Goal: Information Seeking & Learning: Learn about a topic

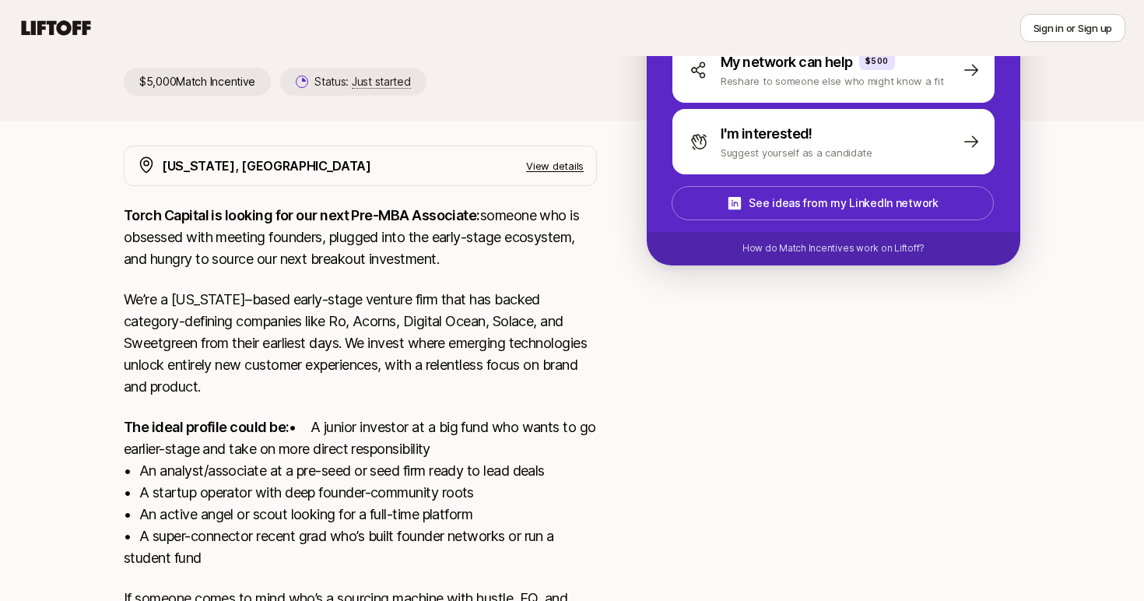
scroll to position [364, 0]
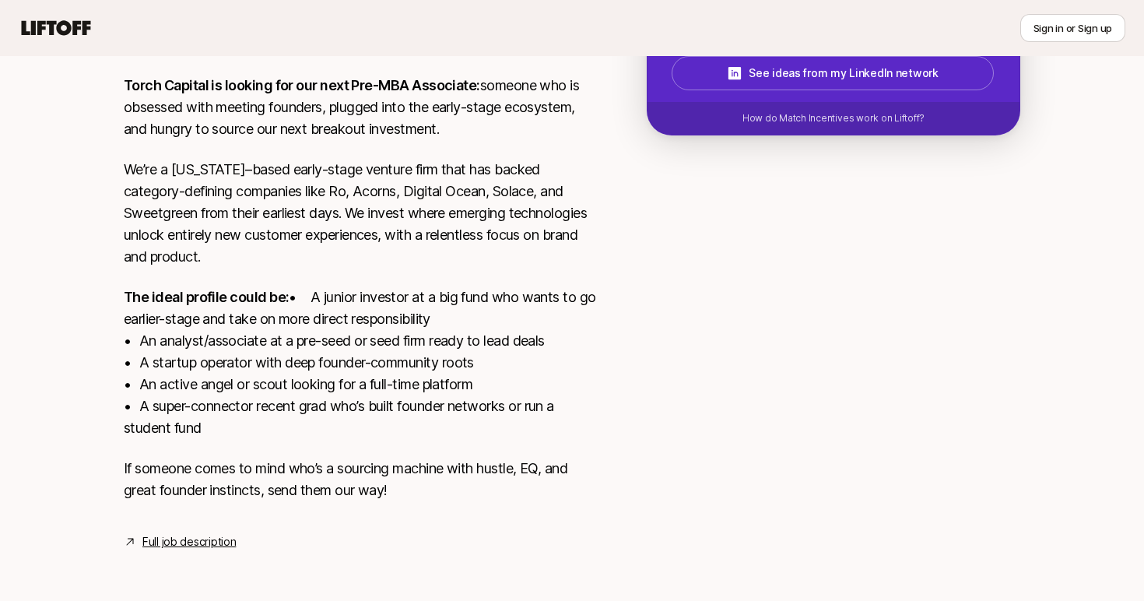
click at [343, 405] on p "The ideal profile could be: • A junior investor at a big fund who wants to go e…" at bounding box center [360, 362] width 473 height 153
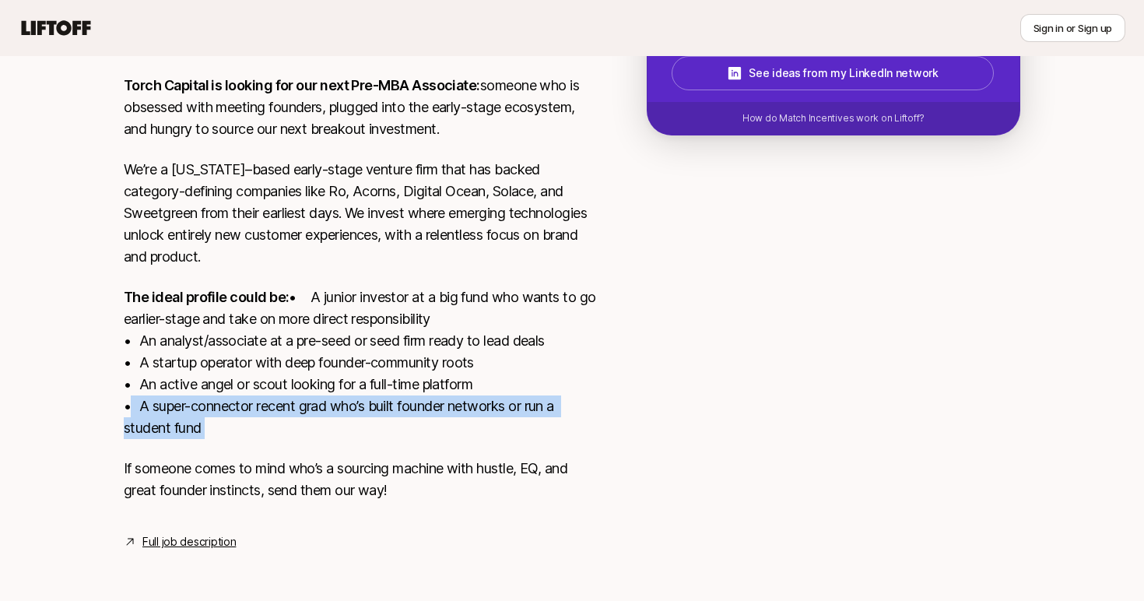
drag, startPoint x: 343, startPoint y: 405, endPoint x: 455, endPoint y: 143, distance: 284.6
click at [452, 152] on div "Torch Capital is looking for our next Pre-MBA Associate: someone who is obsesse…" at bounding box center [360, 297] width 473 height 445
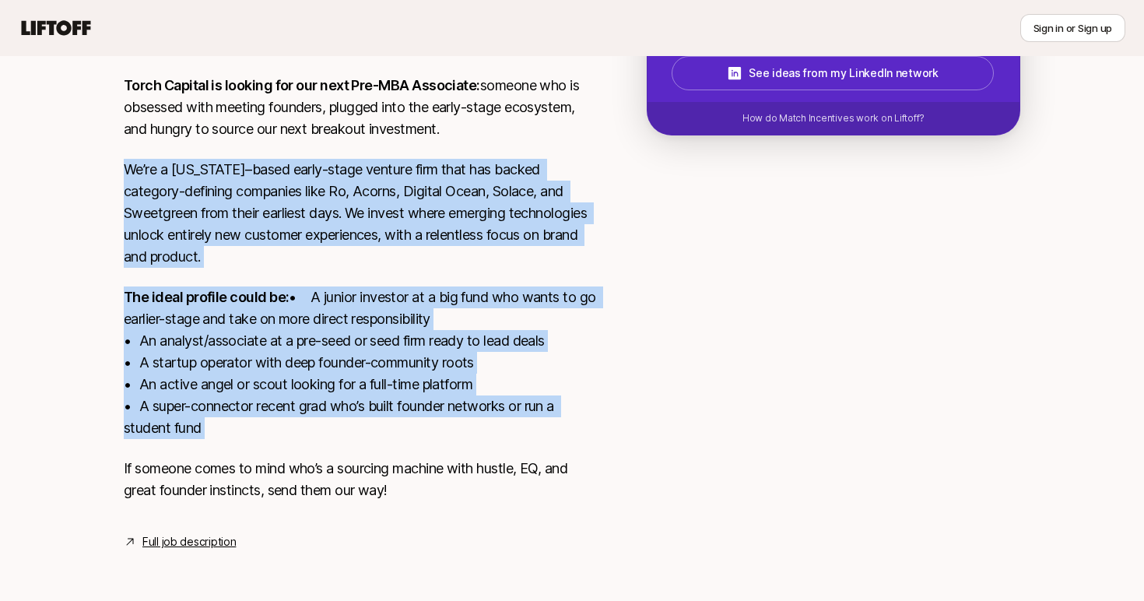
click at [455, 159] on p "We’re a [US_STATE]–based early-stage venture firm that has backed category-defi…" at bounding box center [360, 213] width 473 height 109
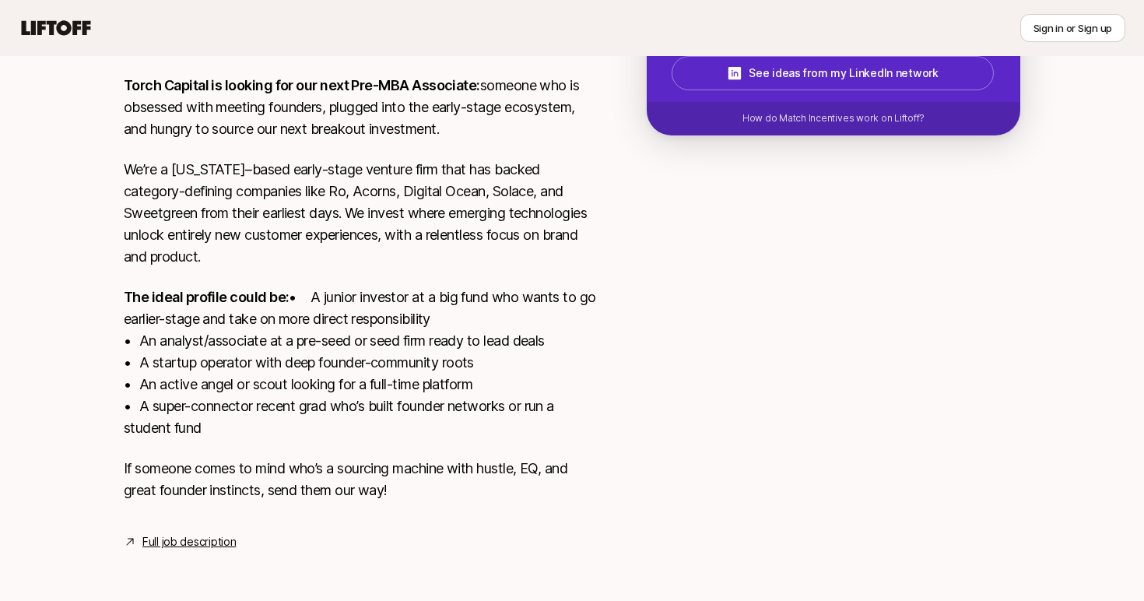
click at [455, 159] on p "We’re a [US_STATE]–based early-stage venture firm that has backed category-defi…" at bounding box center [360, 213] width 473 height 109
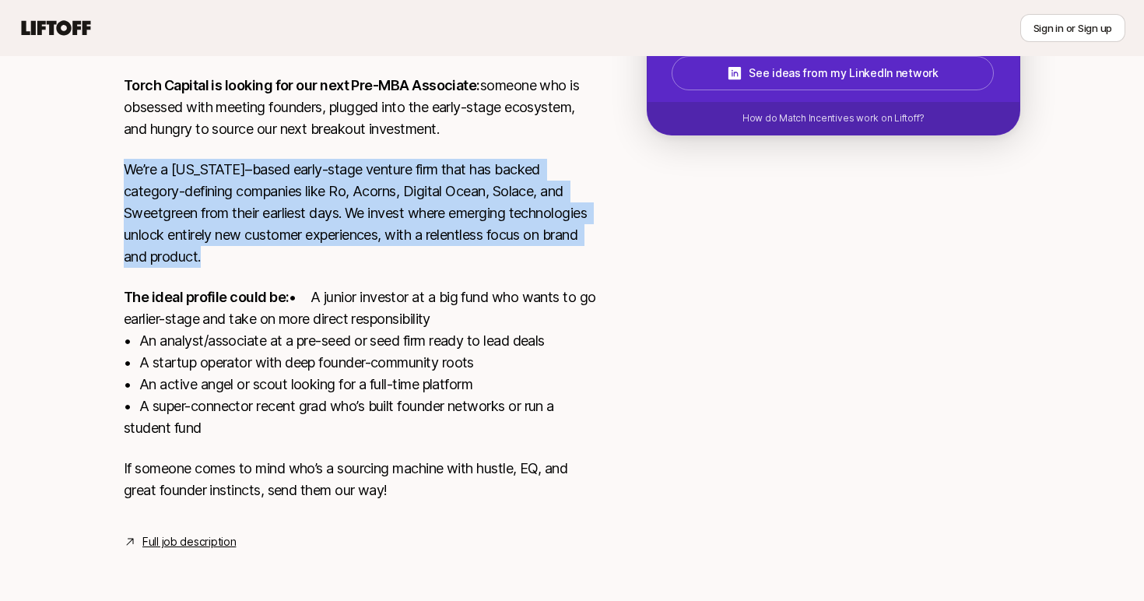
drag, startPoint x: 455, startPoint y: 143, endPoint x: 287, endPoint y: 469, distance: 367.0
click at [287, 469] on div "Torch Capital is looking for our next Pre-MBA Associate: someone who is obsesse…" at bounding box center [360, 297] width 473 height 445
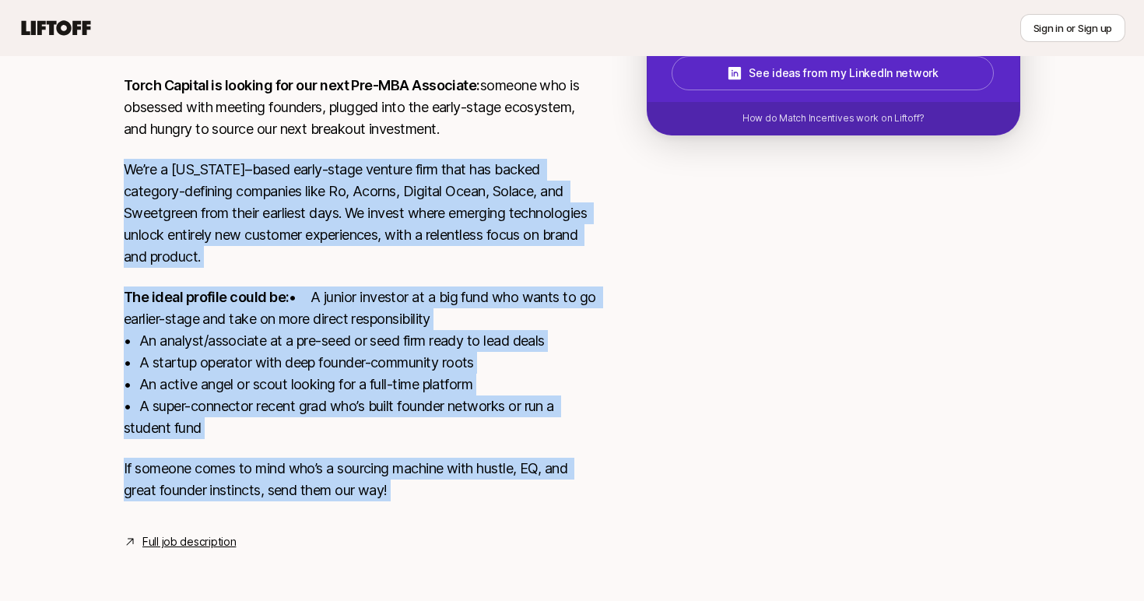
click at [287, 469] on p "If someone comes to mind who’s a sourcing machine with hustle, EQ, and great fo…" at bounding box center [360, 480] width 473 height 44
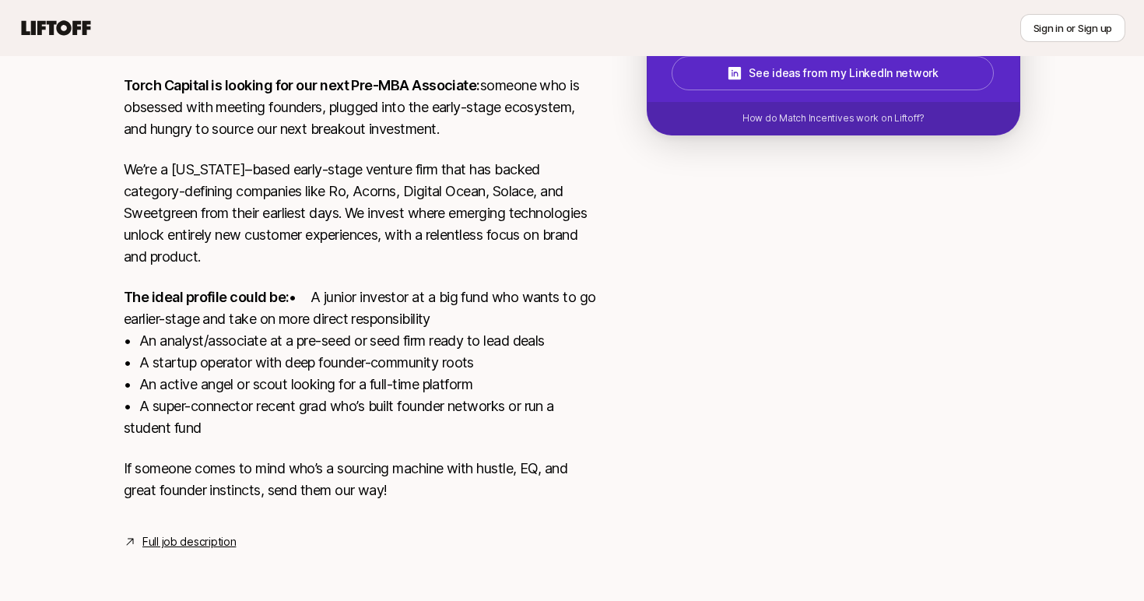
click at [287, 469] on p "If someone comes to mind who’s a sourcing machine with hustle, EQ, and great fo…" at bounding box center [360, 480] width 473 height 44
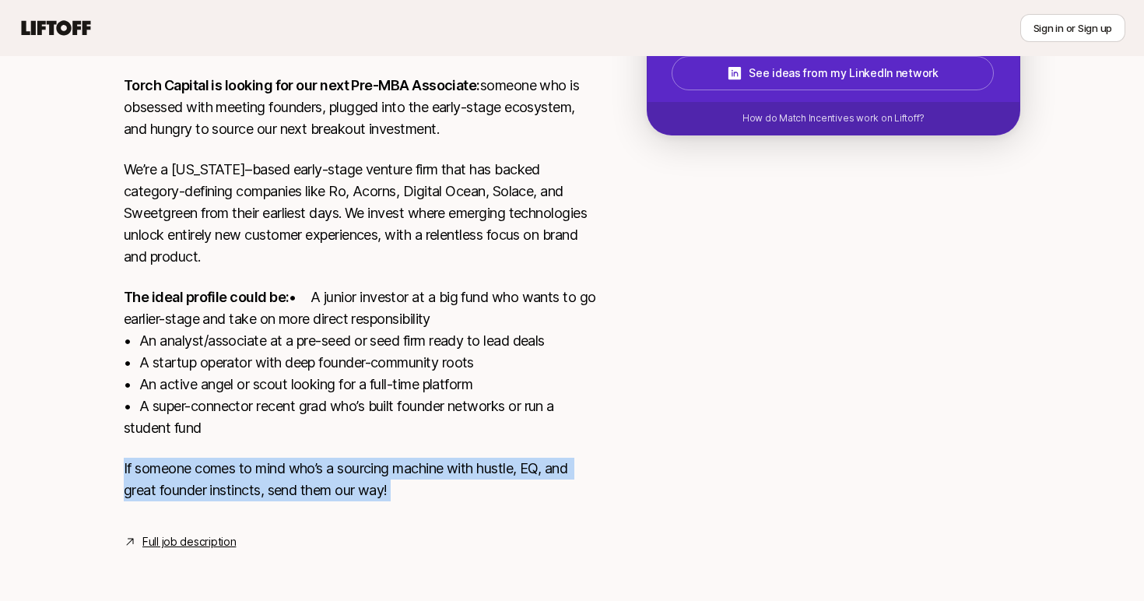
drag, startPoint x: 287, startPoint y: 469, endPoint x: 462, endPoint y: 220, distance: 304.7
click at [453, 223] on div "Torch Capital is looking for our next Pre-MBA Associate: someone who is obsesse…" at bounding box center [360, 297] width 473 height 445
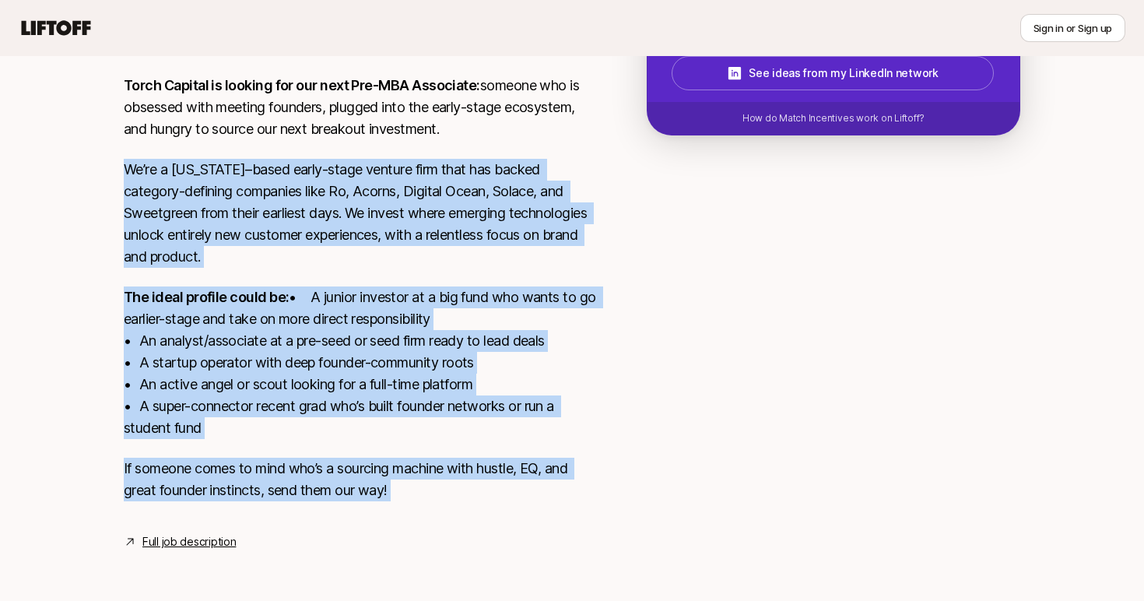
click at [462, 220] on p "We’re a [US_STATE]–based early-stage venture firm that has backed category-defi…" at bounding box center [360, 213] width 473 height 109
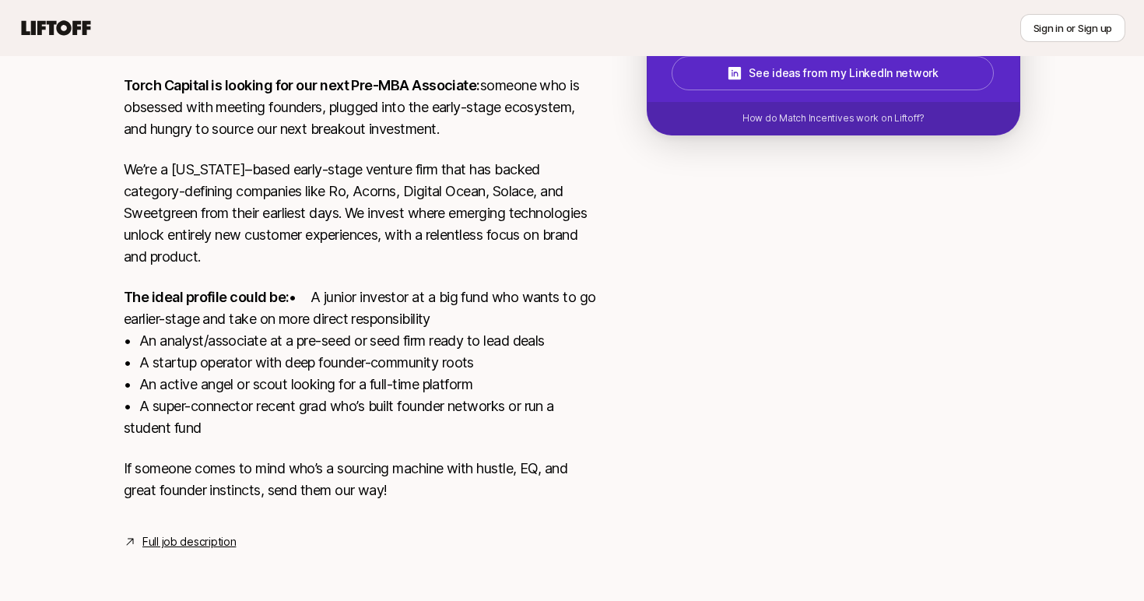
click at [312, 434] on p "The ideal profile could be: • A junior investor at a big fund who wants to go e…" at bounding box center [360, 362] width 473 height 153
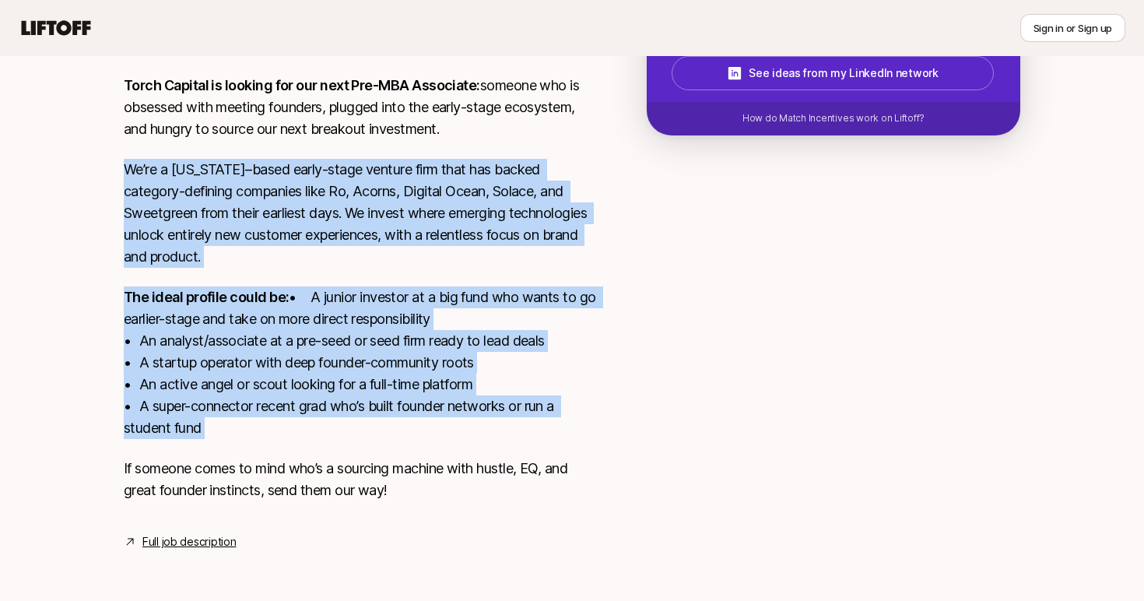
drag, startPoint x: 312, startPoint y: 434, endPoint x: 417, endPoint y: 225, distance: 233.6
click at [415, 230] on div "Torch Capital is looking for our next Pre-MBA Associate: someone who is obsesse…" at bounding box center [360, 297] width 473 height 445
click at [417, 225] on p "We’re a [US_STATE]–based early-stage venture firm that has backed category-defi…" at bounding box center [360, 213] width 473 height 109
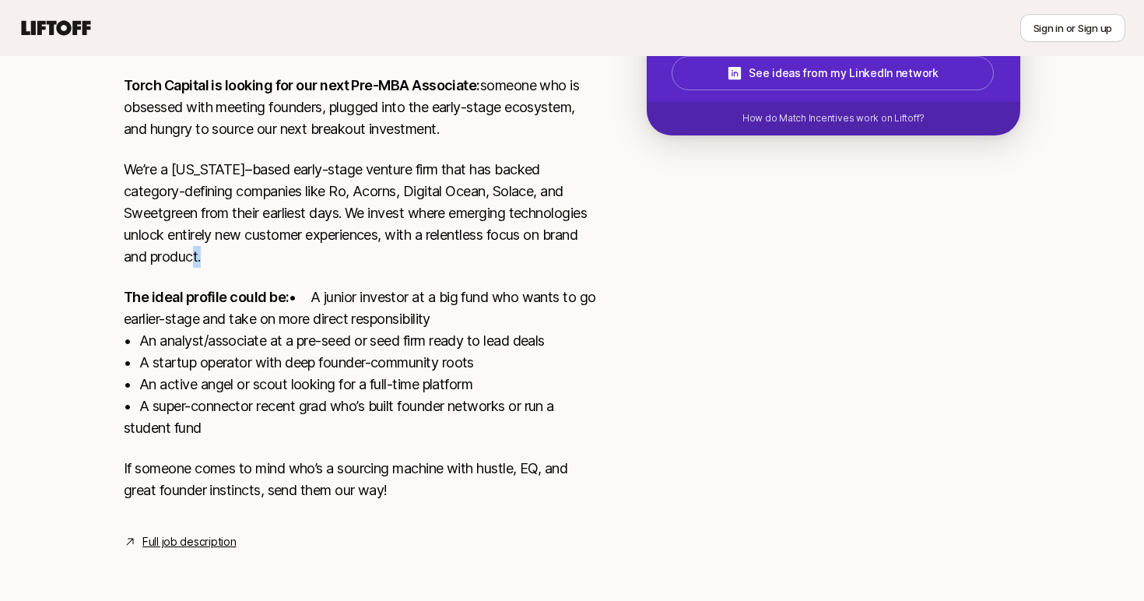
click at [417, 225] on p "We’re a [US_STATE]–based early-stage venture firm that has backed category-defi…" at bounding box center [360, 213] width 473 height 109
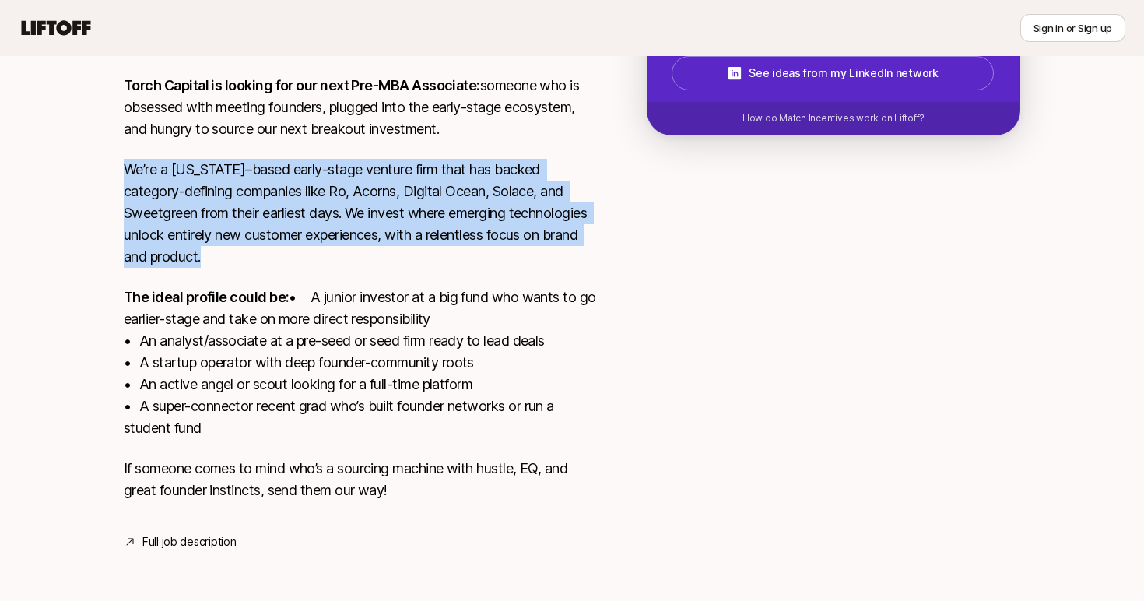
drag, startPoint x: 417, startPoint y: 225, endPoint x: 336, endPoint y: 364, distance: 160.5
click at [337, 358] on div "Torch Capital is looking for our next Pre-MBA Associate: someone who is obsesse…" at bounding box center [360, 297] width 473 height 445
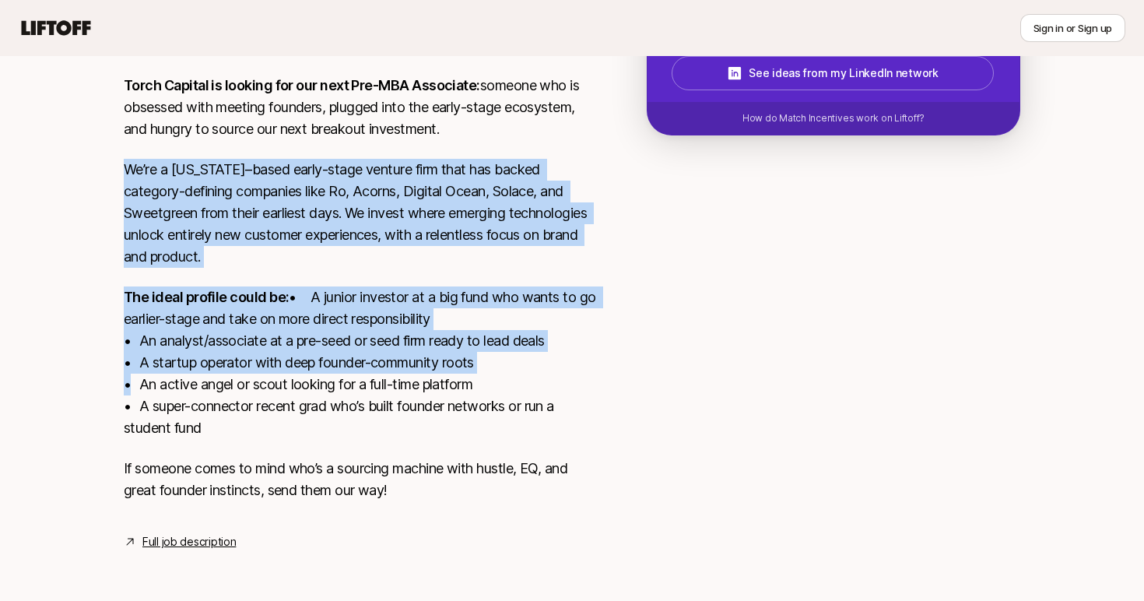
click at [323, 403] on p "The ideal profile could be: • A junior investor at a big fund who wants to go e…" at bounding box center [360, 362] width 473 height 153
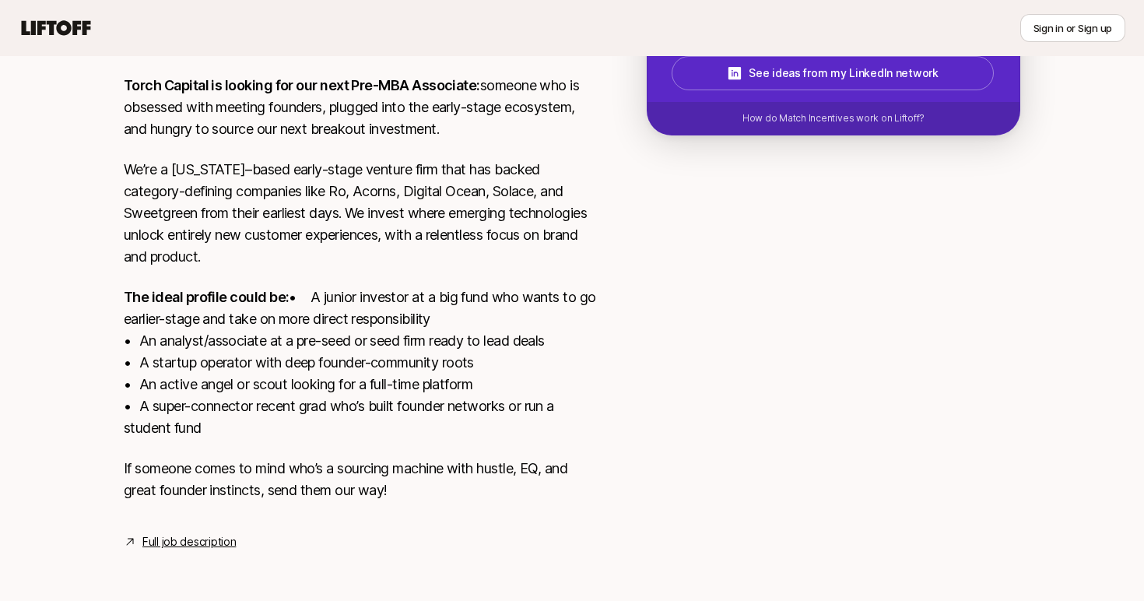
click at [323, 403] on p "The ideal profile could be: • A junior investor at a big fund who wants to go e…" at bounding box center [360, 362] width 473 height 153
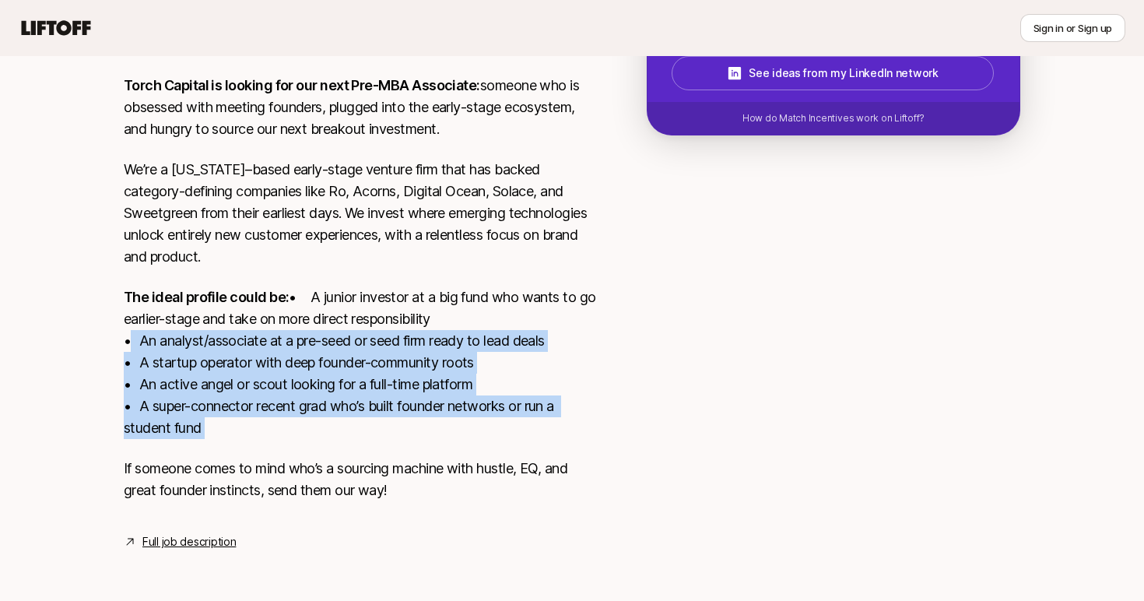
drag, startPoint x: 323, startPoint y: 403, endPoint x: 427, endPoint y: 174, distance: 251.2
click at [424, 177] on div "Torch Capital is looking for our next Pre-MBA Associate: someone who is obsesse…" at bounding box center [360, 297] width 473 height 445
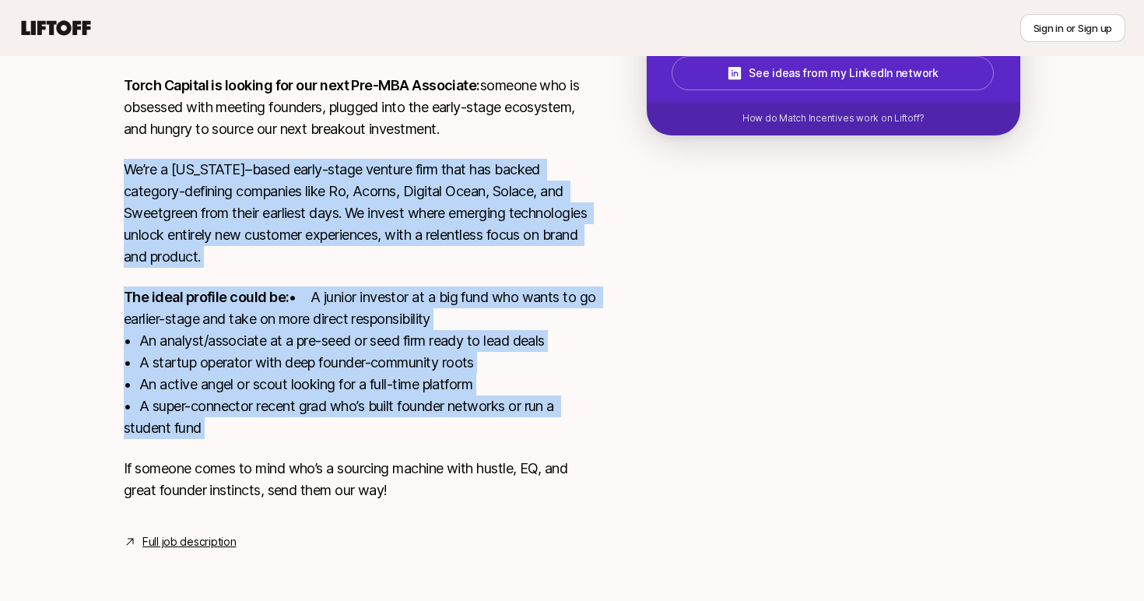
click at [427, 174] on p "We’re a [US_STATE]–based early-stage venture firm that has backed category-defi…" at bounding box center [360, 213] width 473 height 109
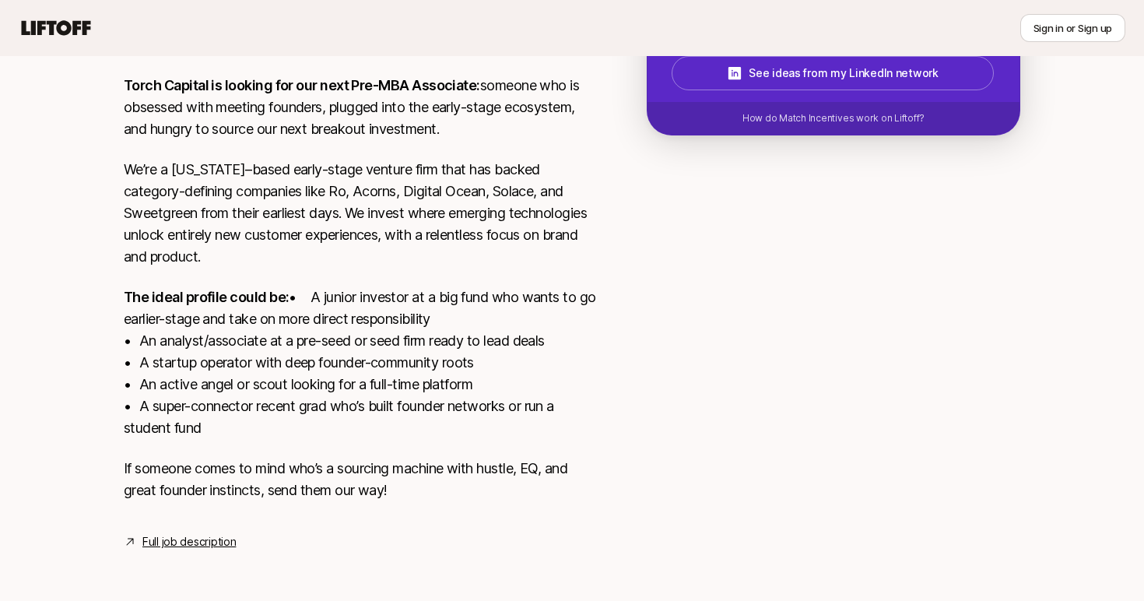
click at [427, 174] on p "We’re a [US_STATE]–based early-stage venture firm that has backed category-defi…" at bounding box center [360, 213] width 473 height 109
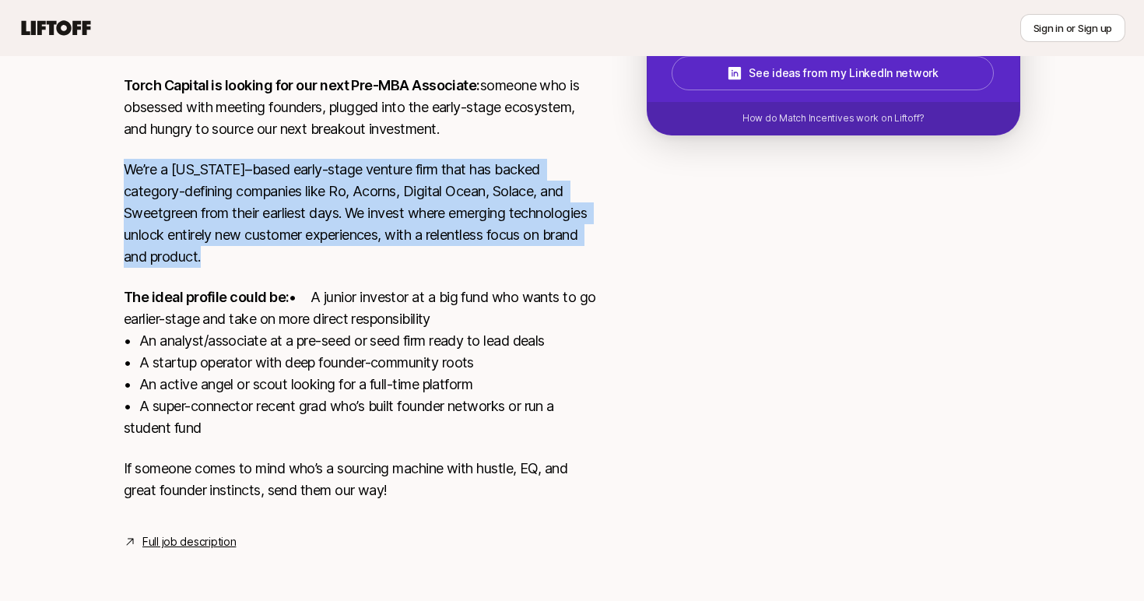
drag, startPoint x: 427, startPoint y: 174, endPoint x: 298, endPoint y: 416, distance: 273.4
click at [303, 411] on div "Torch Capital is looking for our next Pre-MBA Associate: someone who is obsesse…" at bounding box center [360, 297] width 473 height 445
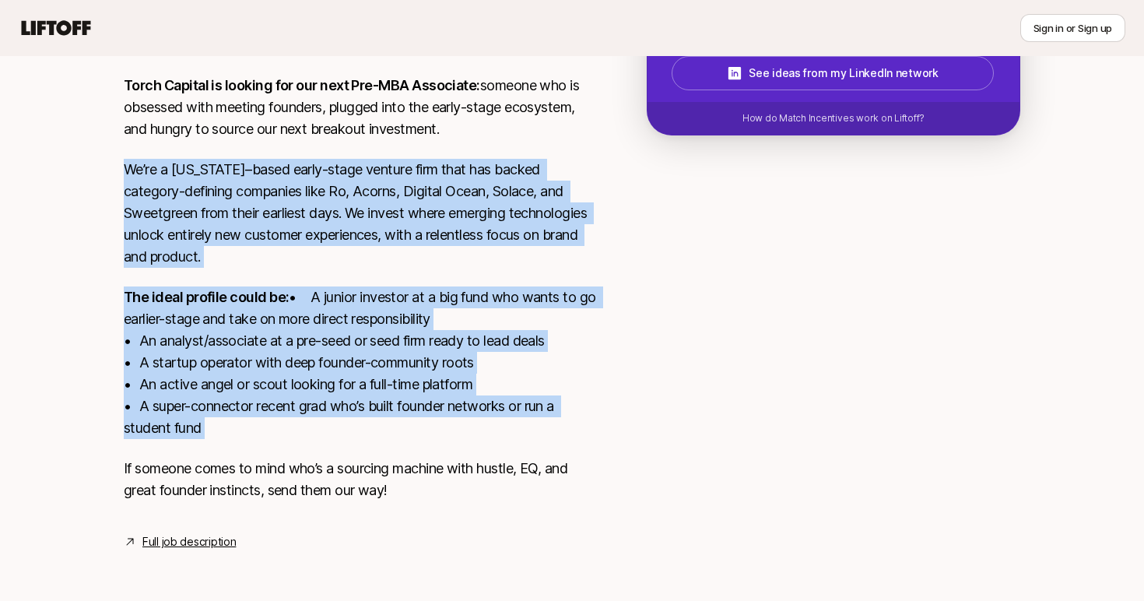
click at [298, 416] on p "The ideal profile could be: • A junior investor at a big fund who wants to go e…" at bounding box center [360, 362] width 473 height 153
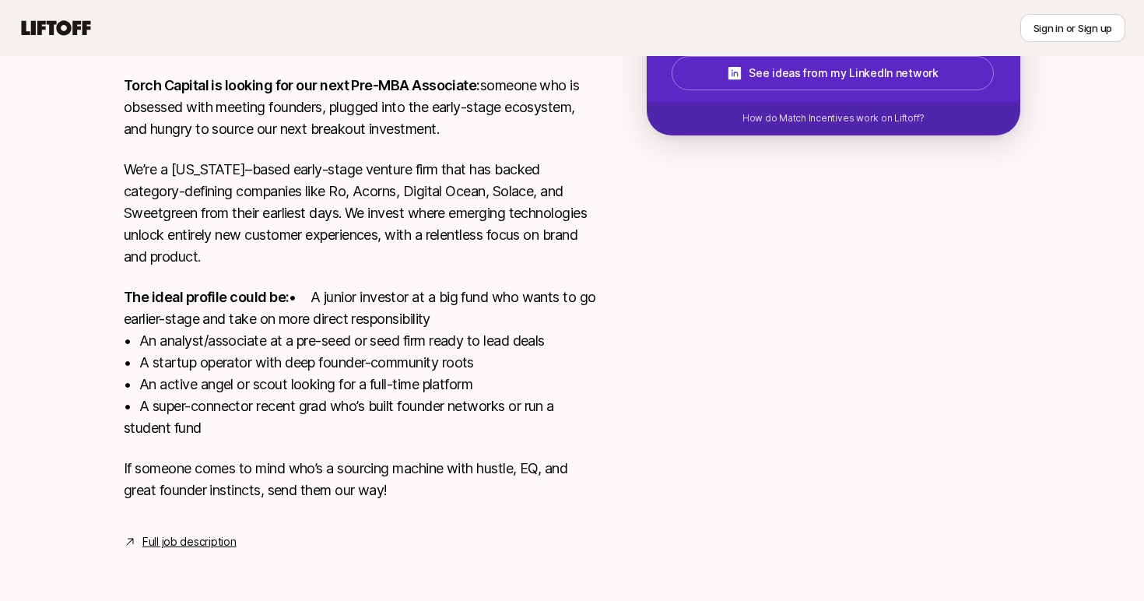
click at [298, 416] on p "The ideal profile could be: • A junior investor at a big fund who wants to go e…" at bounding box center [360, 362] width 473 height 153
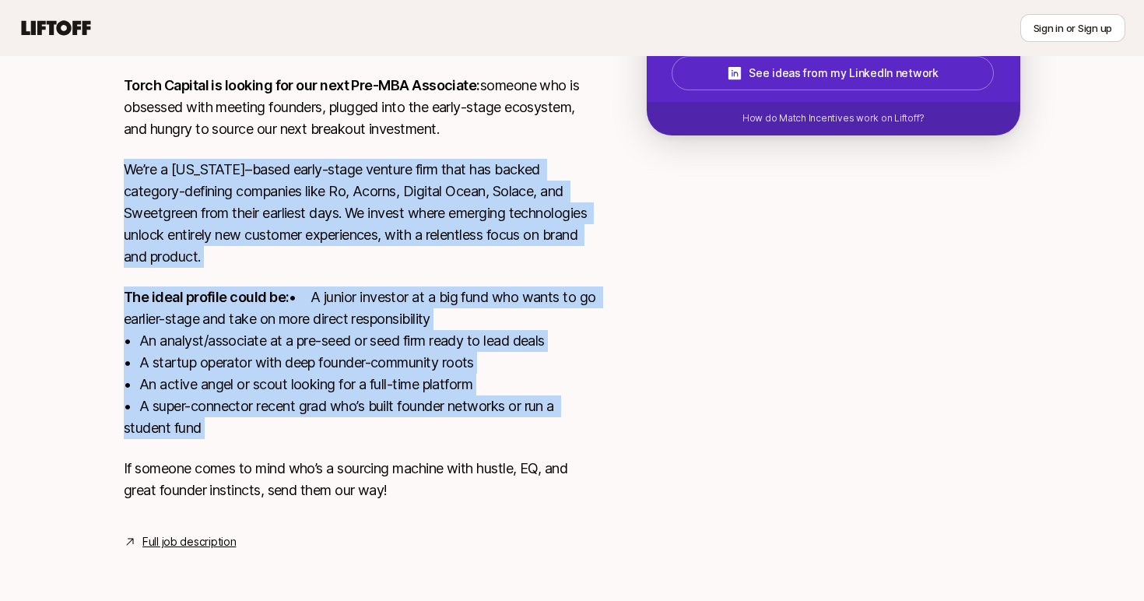
drag, startPoint x: 298, startPoint y: 416, endPoint x: 426, endPoint y: 157, distance: 288.3
click at [425, 159] on div "Torch Capital is looking for our next Pre-MBA Associate: someone who is obsesse…" at bounding box center [360, 297] width 473 height 445
click at [426, 159] on p "We’re a [US_STATE]–based early-stage venture firm that has backed category-defi…" at bounding box center [360, 213] width 473 height 109
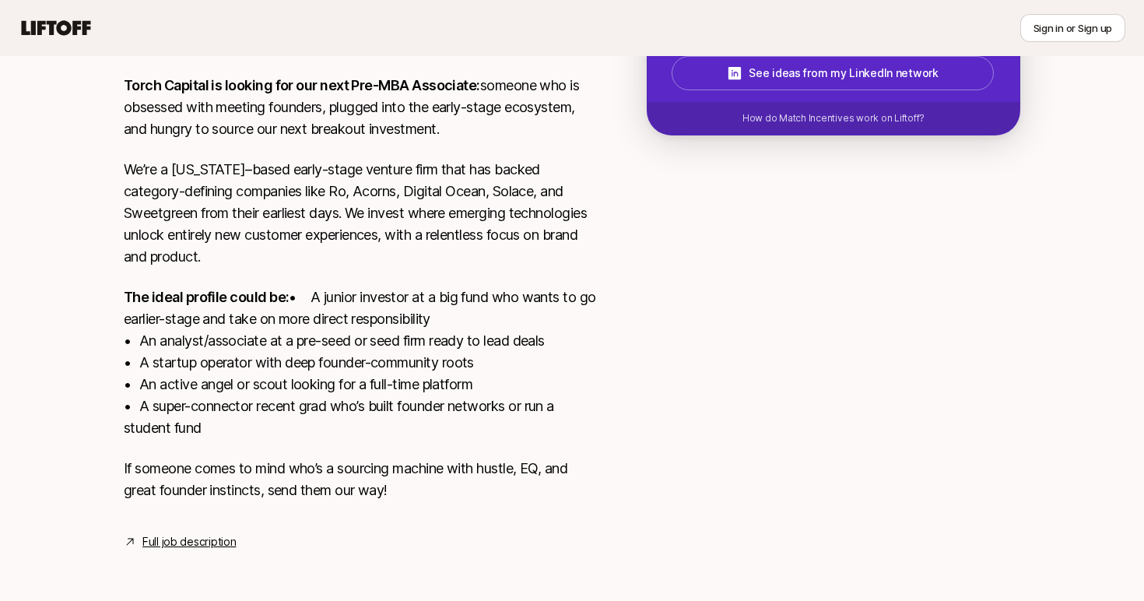
click at [426, 159] on p "We’re a [US_STATE]–based early-stage venture firm that has backed category-defi…" at bounding box center [360, 213] width 473 height 109
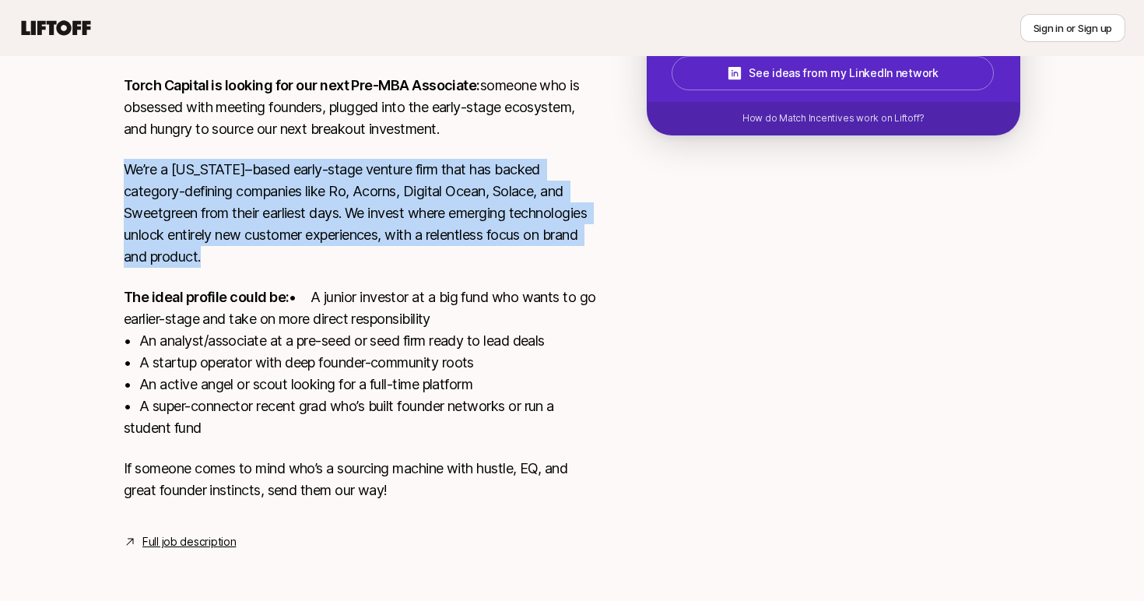
drag, startPoint x: 426, startPoint y: 157, endPoint x: 300, endPoint y: 410, distance: 282.7
click at [300, 410] on div "Torch Capital is looking for our next Pre-MBA Associate: someone who is obsesse…" at bounding box center [360, 297] width 473 height 445
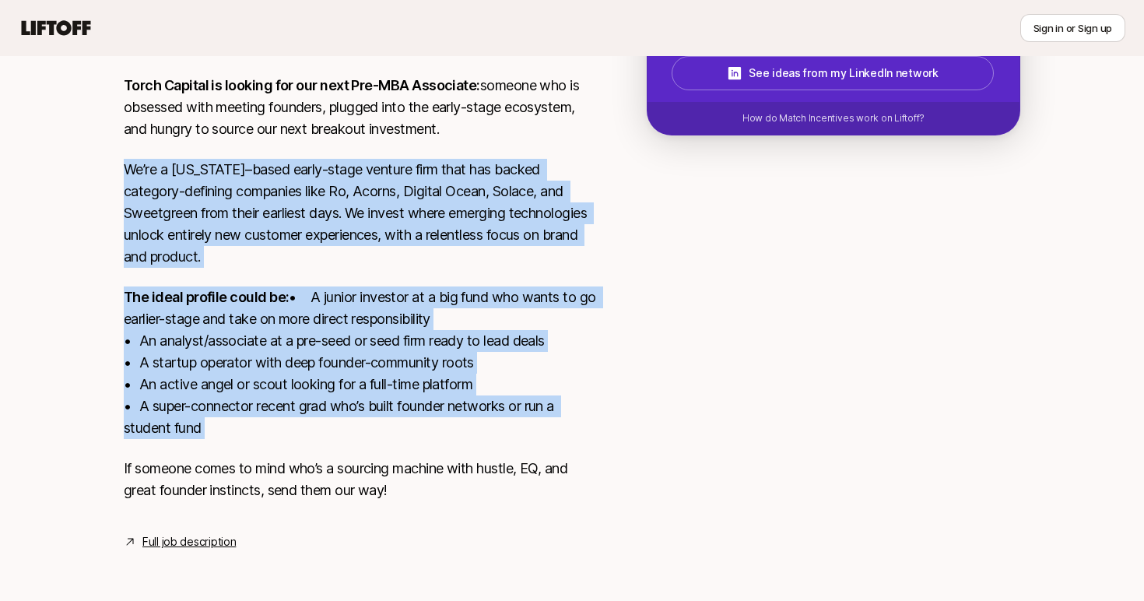
click at [300, 411] on p "The ideal profile could be: • A junior investor at a big fund who wants to go e…" at bounding box center [360, 362] width 473 height 153
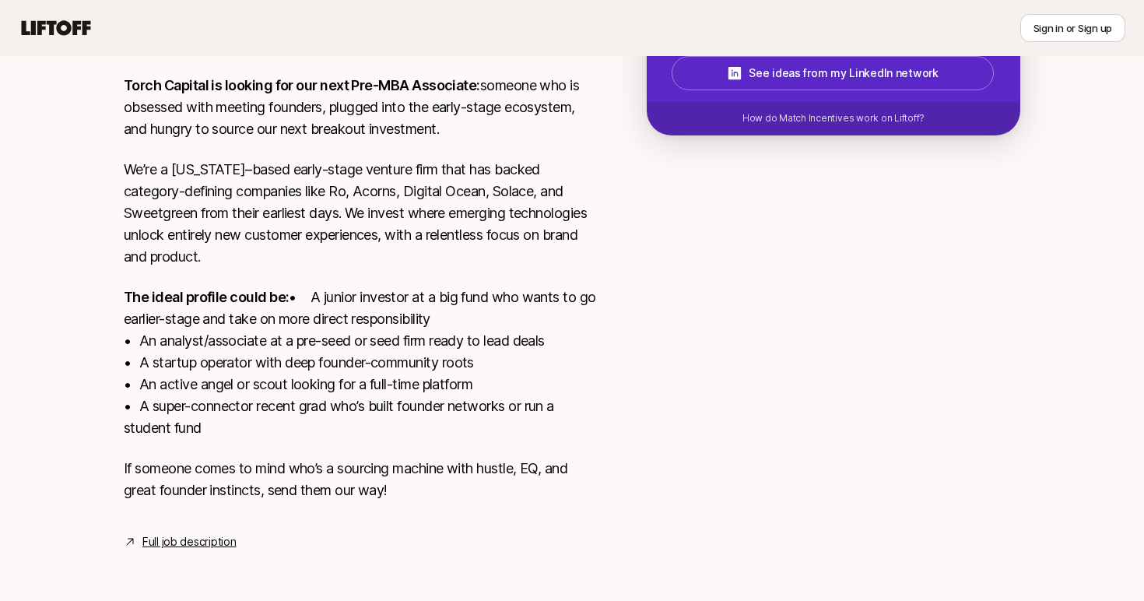
click at [300, 411] on p "The ideal profile could be: • A junior investor at a big fund who wants to go e…" at bounding box center [360, 362] width 473 height 153
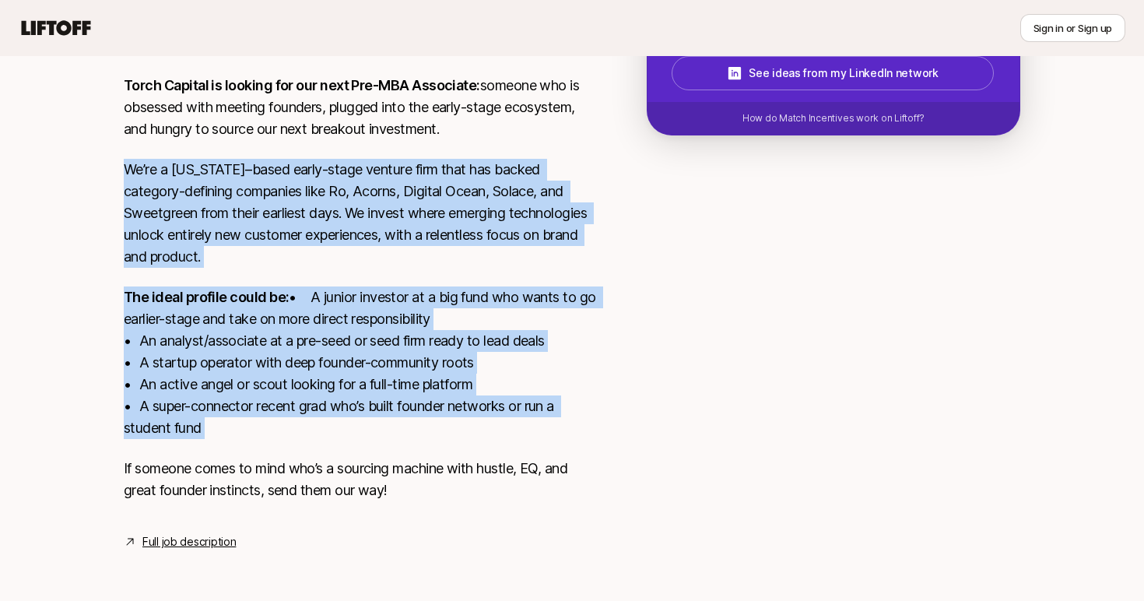
drag, startPoint x: 300, startPoint y: 411, endPoint x: 435, endPoint y: 165, distance: 280.8
click at [435, 165] on div "Torch Capital is looking for our next Pre-MBA Associate: someone who is obsesse…" at bounding box center [360, 297] width 473 height 445
click at [438, 162] on p "We’re a [US_STATE]–based early-stage venture firm that has backed category-defi…" at bounding box center [360, 213] width 473 height 109
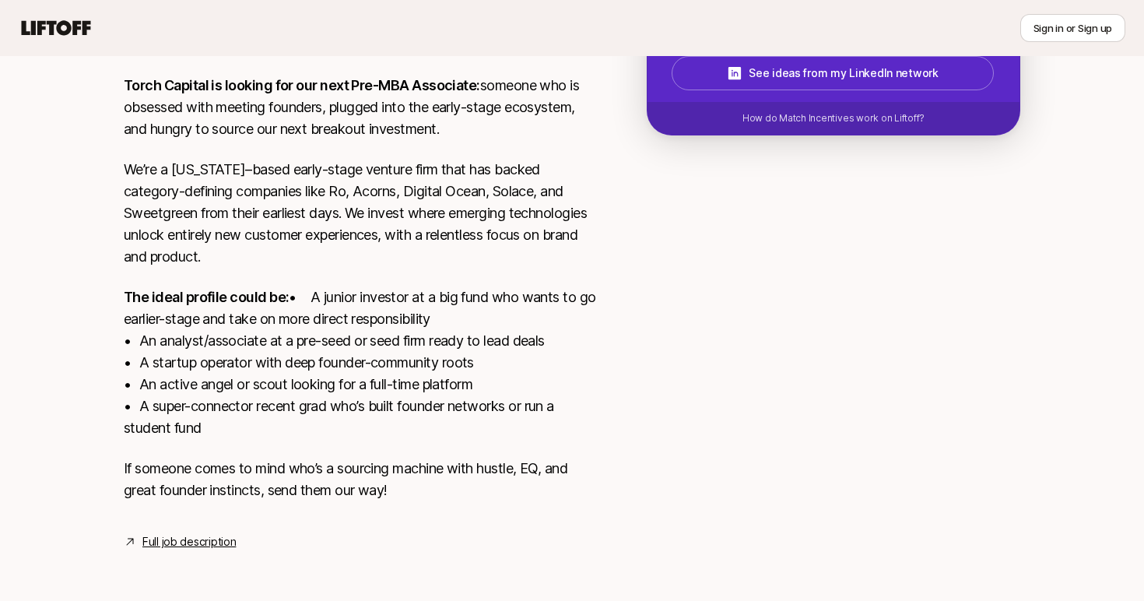
click at [438, 162] on p "We’re a [US_STATE]–based early-stage venture firm that has backed category-defi…" at bounding box center [360, 213] width 473 height 109
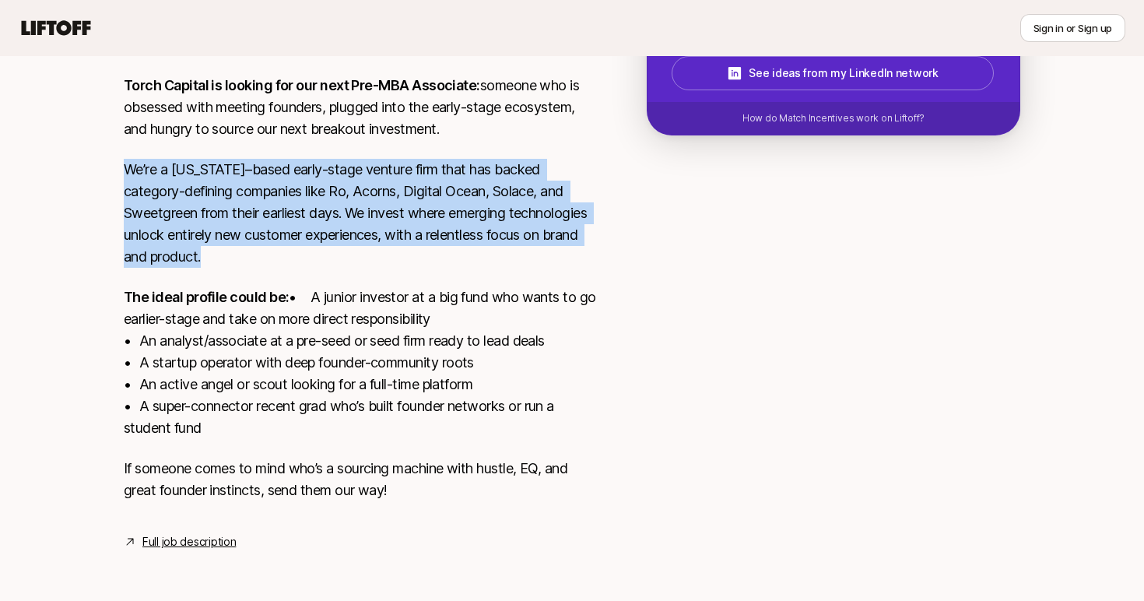
drag, startPoint x: 438, startPoint y: 162, endPoint x: 304, endPoint y: 434, distance: 303.3
click at [306, 433] on div "Torch Capital is looking for our next Pre-MBA Associate: someone who is obsesse…" at bounding box center [360, 297] width 473 height 445
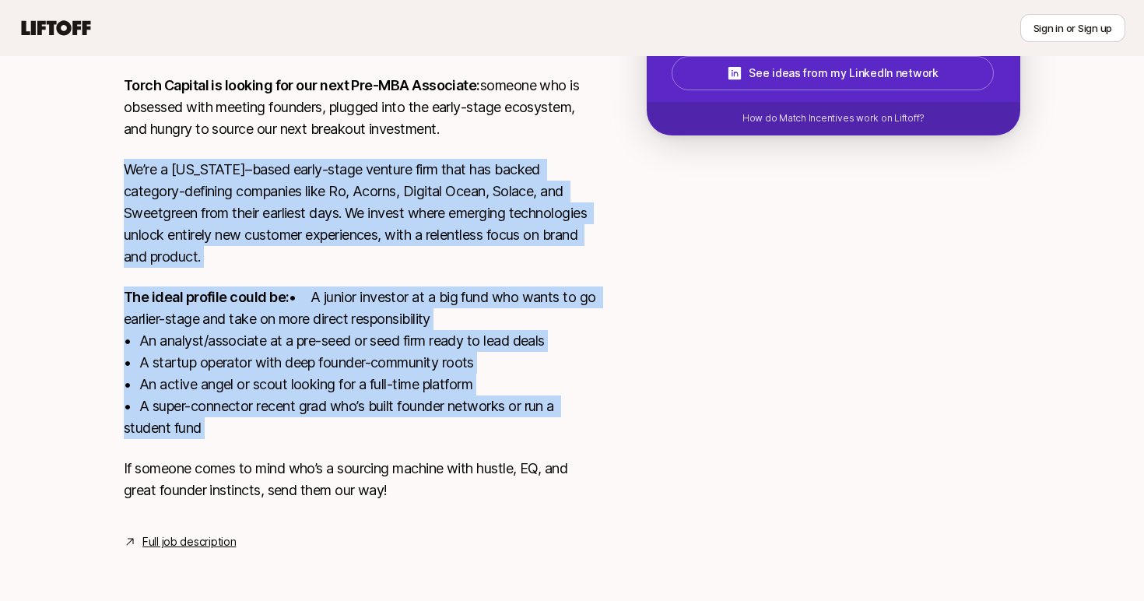
click at [304, 434] on p "The ideal profile could be: • A junior investor at a big fund who wants to go e…" at bounding box center [360, 362] width 473 height 153
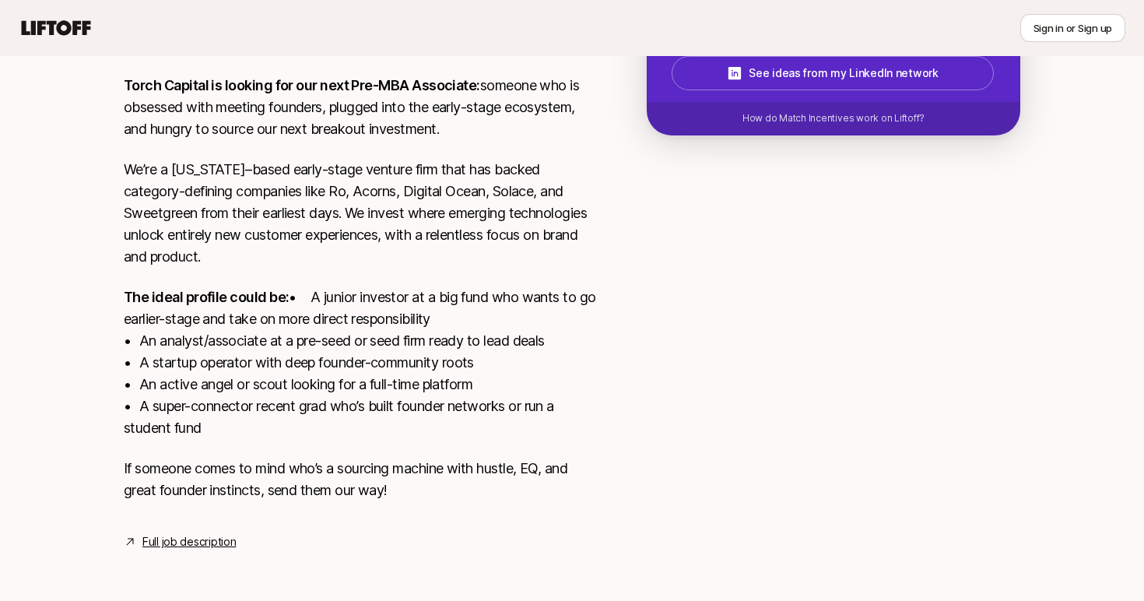
click at [304, 434] on p "The ideal profile could be: • A junior investor at a big fund who wants to go e…" at bounding box center [360, 362] width 473 height 153
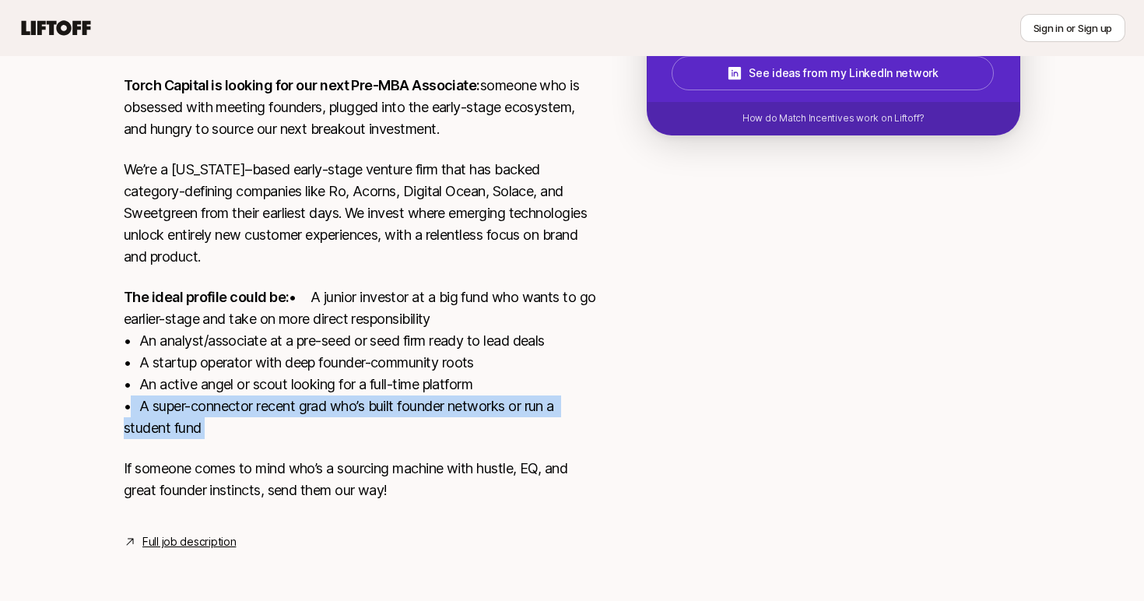
drag, startPoint x: 304, startPoint y: 434, endPoint x: 417, endPoint y: 227, distance: 235.8
click at [414, 232] on div "Torch Capital is looking for our next Pre-MBA Associate: someone who is obsesse…" at bounding box center [360, 297] width 473 height 445
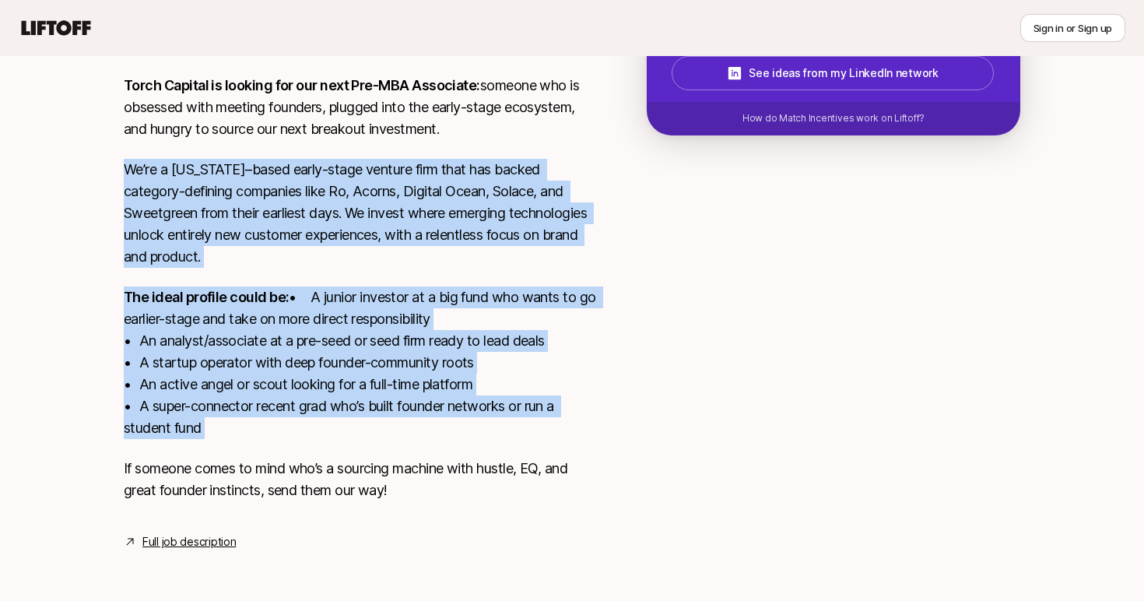
click at [417, 227] on p "We’re a [US_STATE]–based early-stage venture firm that has backed category-defi…" at bounding box center [360, 213] width 473 height 109
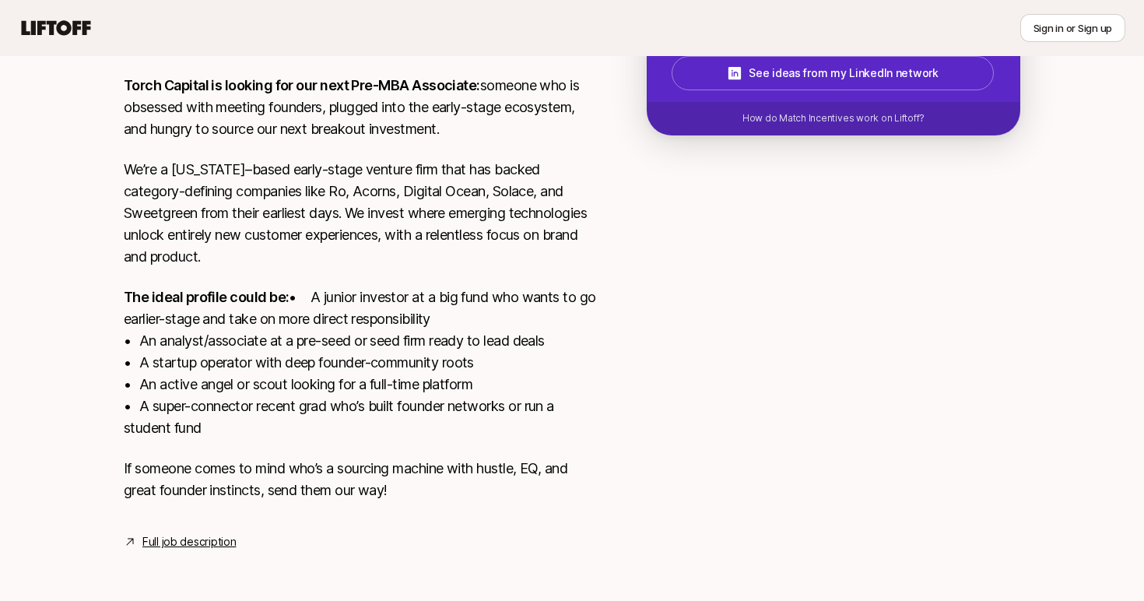
click at [356, 470] on p "If someone comes to mind who’s a sourcing machine with hustle, EQ, and great fo…" at bounding box center [360, 480] width 473 height 44
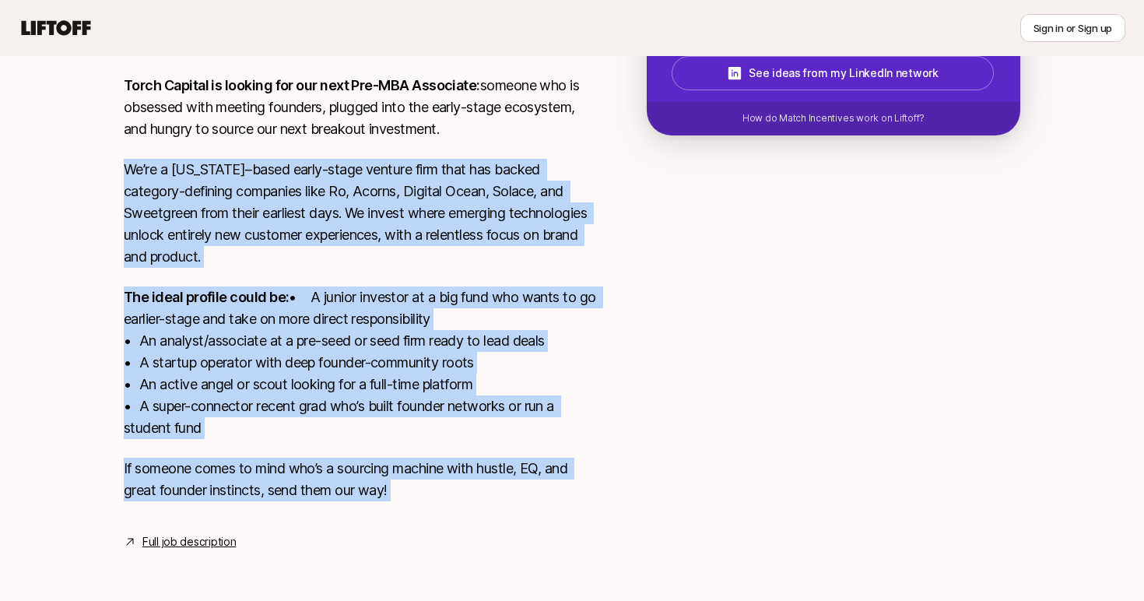
drag, startPoint x: 356, startPoint y: 470, endPoint x: 426, endPoint y: 227, distance: 253.5
click at [426, 227] on div "Torch Capital is looking for our next Pre-MBA Associate: someone who is obsesse…" at bounding box center [360, 297] width 473 height 445
click at [427, 221] on p "We’re a [US_STATE]–based early-stage venture firm that has backed category-defi…" at bounding box center [360, 213] width 473 height 109
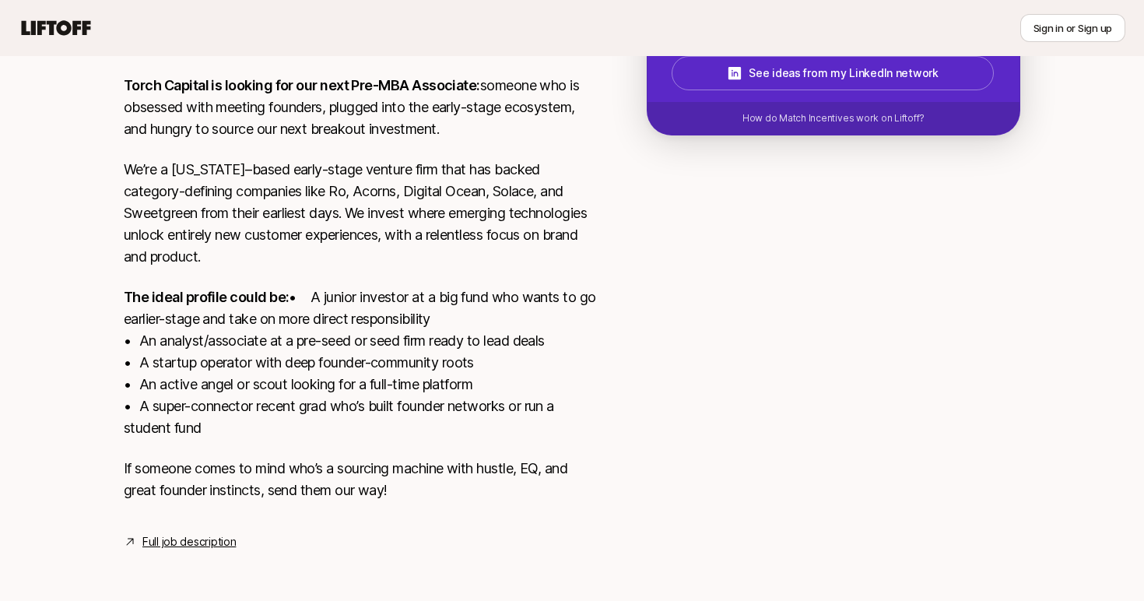
click at [427, 221] on p "We’re a [US_STATE]–based early-stage venture firm that has backed category-defi…" at bounding box center [360, 213] width 473 height 109
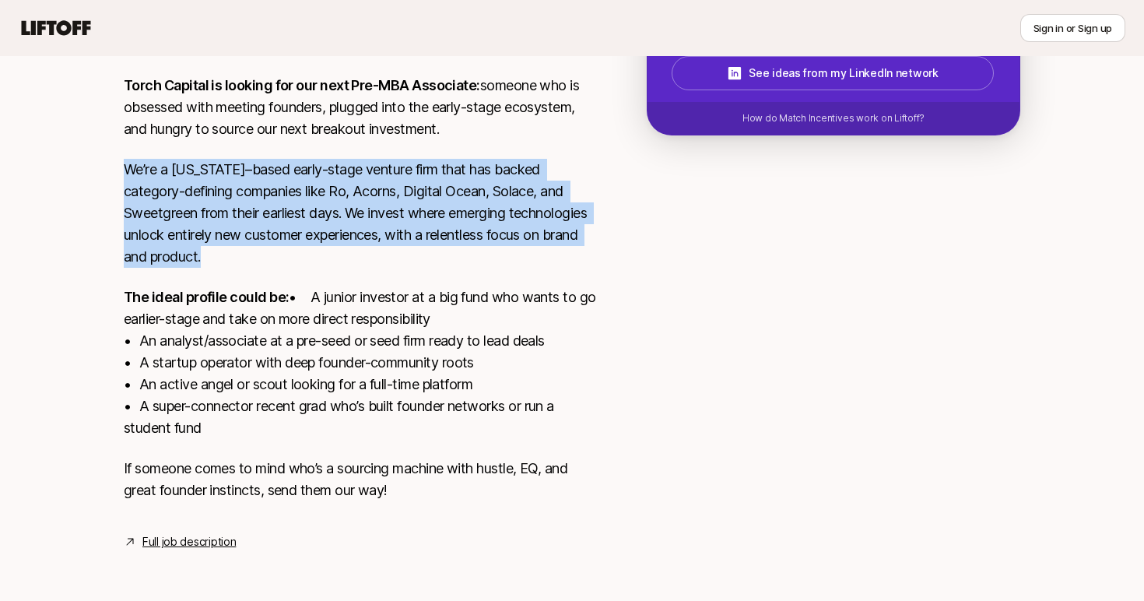
drag, startPoint x: 427, startPoint y: 221, endPoint x: 346, endPoint y: 395, distance: 191.6
click at [346, 395] on div "Torch Capital is looking for our next Pre-MBA Associate: someone who is obsesse…" at bounding box center [360, 297] width 473 height 445
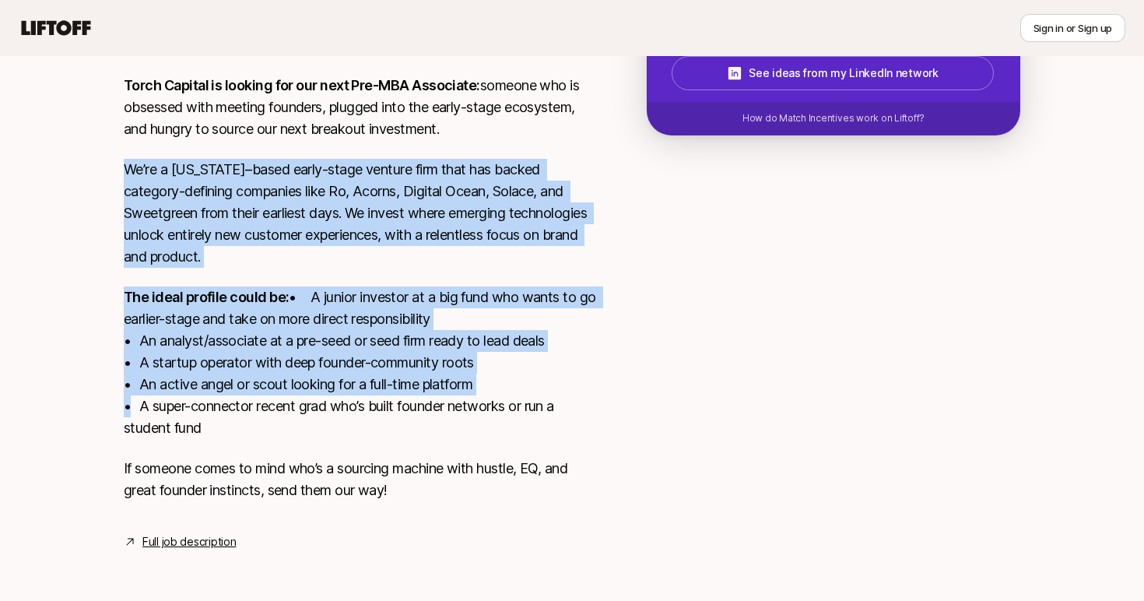
click at [346, 395] on p "The ideal profile could be: • A junior investor at a big fund who wants to go e…" at bounding box center [360, 362] width 473 height 153
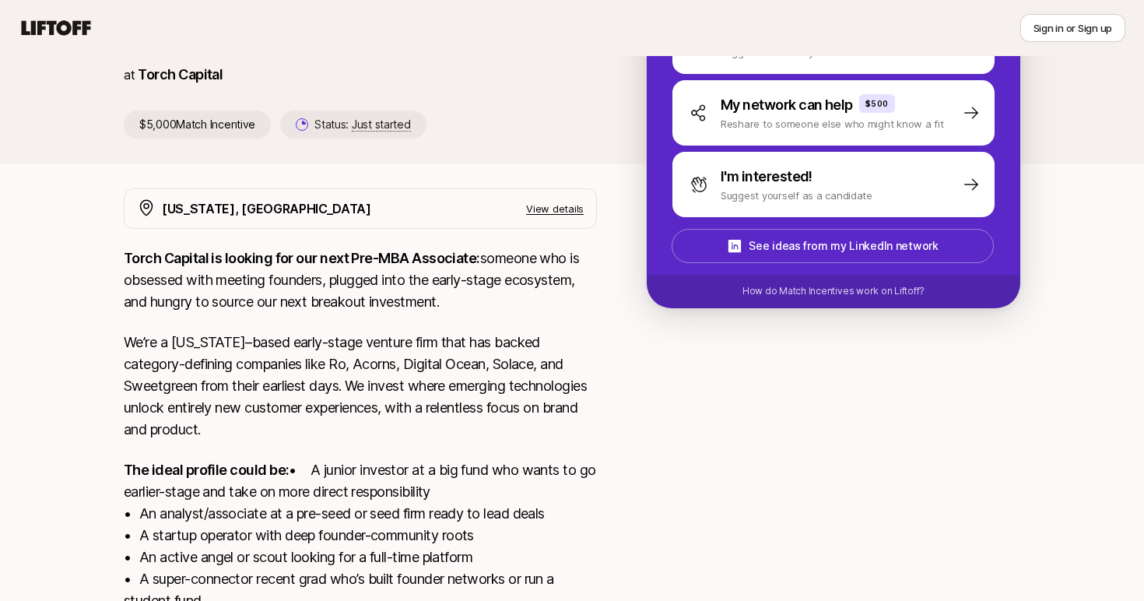
scroll to position [149, 0]
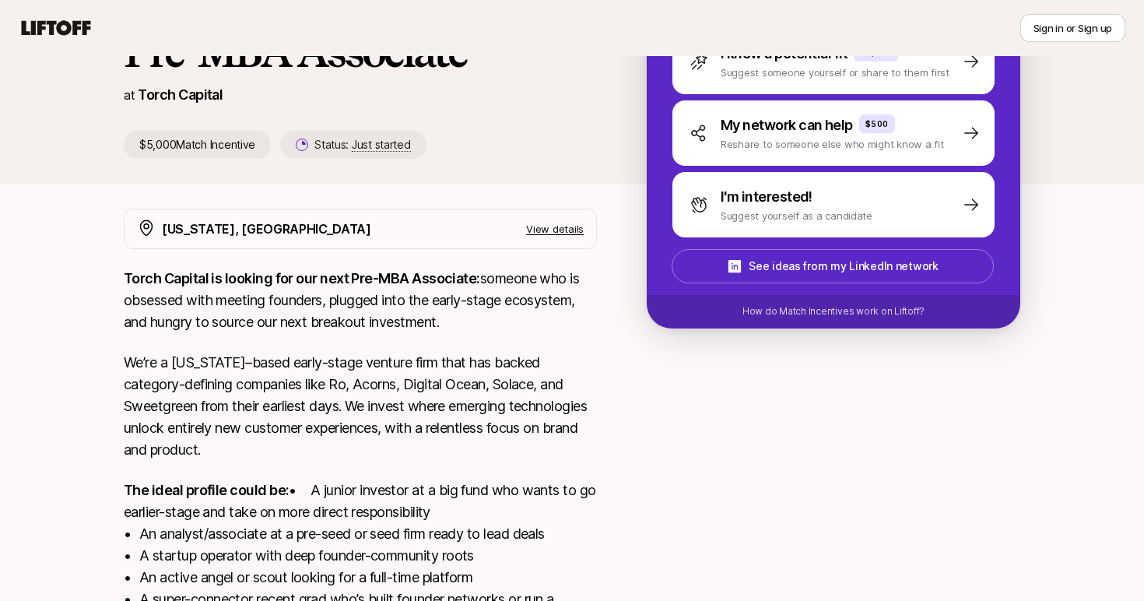
click at [393, 308] on p "Torch Capital is looking for our next Pre-MBA Associate: someone who is obsesse…" at bounding box center [360, 300] width 473 height 65
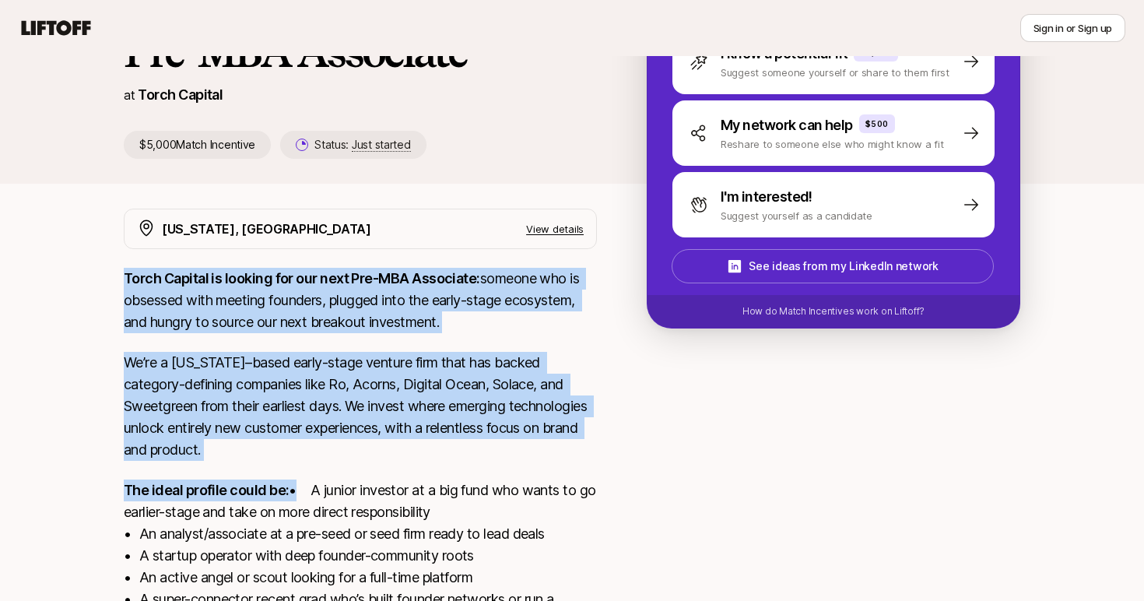
drag, startPoint x: 393, startPoint y: 308, endPoint x: 290, endPoint y: 497, distance: 216.0
click at [291, 495] on div "Torch Capital is looking for our next Pre-MBA Associate: someone who is obsesse…" at bounding box center [360, 490] width 473 height 445
click at [290, 497] on p "The ideal profile could be: • A junior investor at a big fund who wants to go e…" at bounding box center [360, 556] width 473 height 153
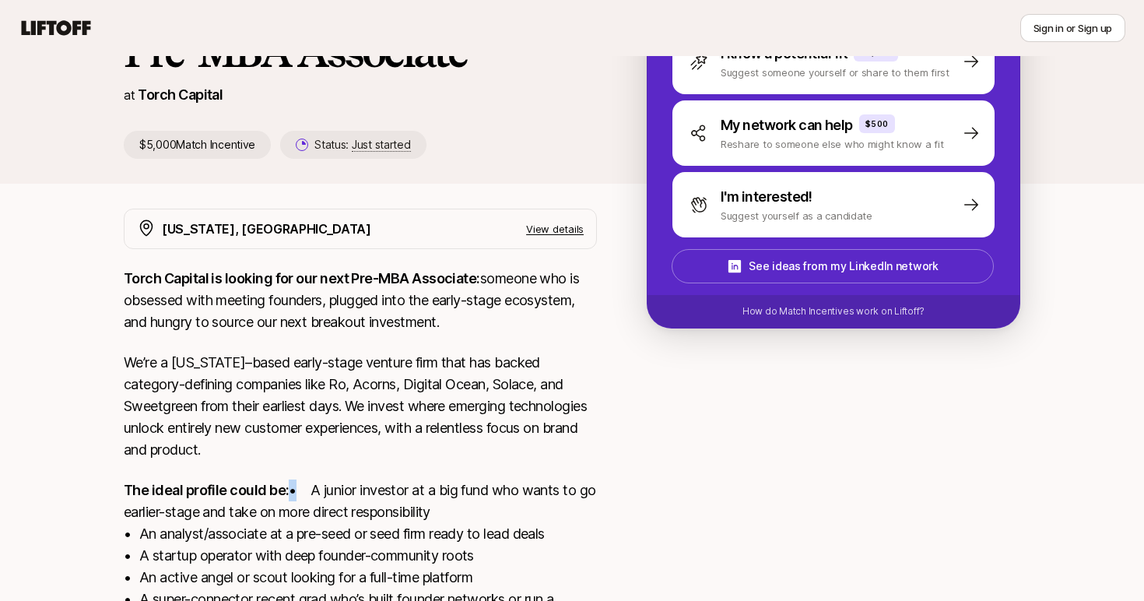
click at [290, 497] on p "The ideal profile could be: • A junior investor at a big fund who wants to go e…" at bounding box center [360, 556] width 473 height 153
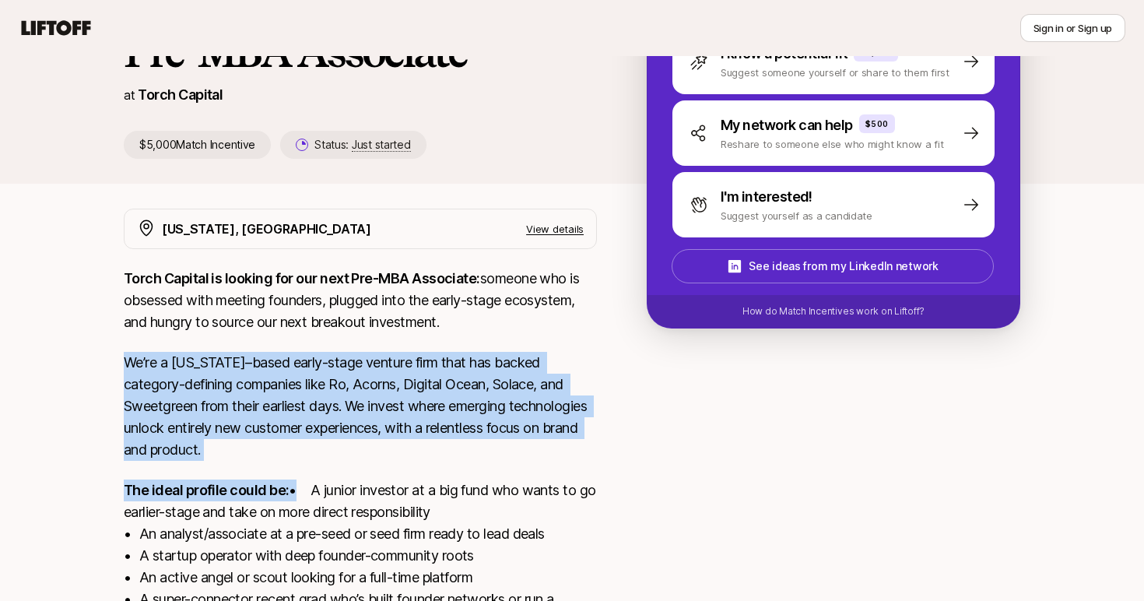
drag, startPoint x: 290, startPoint y: 497, endPoint x: 360, endPoint y: 357, distance: 156.7
click at [360, 358] on div "Torch Capital is looking for our next Pre-MBA Associate: someone who is obsesse…" at bounding box center [360, 490] width 473 height 445
click at [360, 357] on p "We’re a [US_STATE]–based early-stage venture firm that has backed category-defi…" at bounding box center [360, 406] width 473 height 109
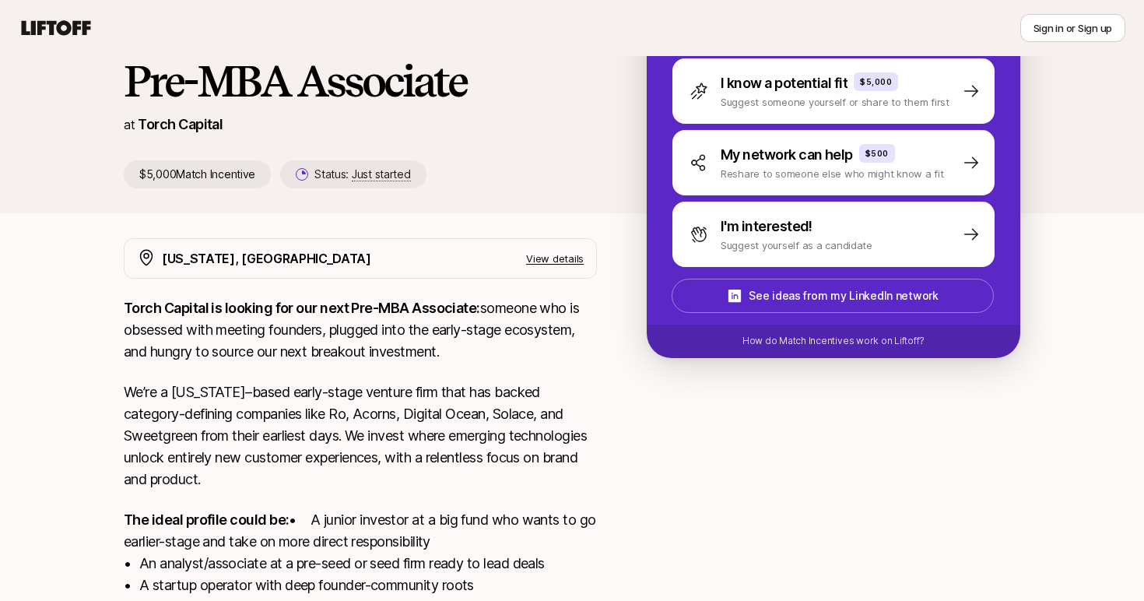
scroll to position [119, 0]
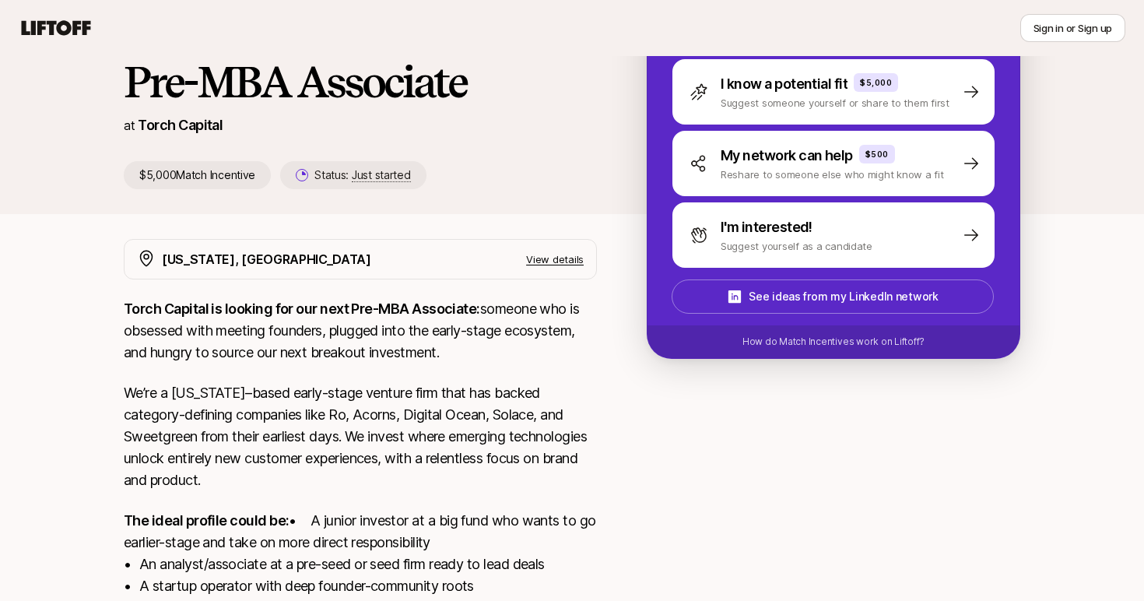
click at [386, 308] on strong "Torch Capital is looking for our next Pre-MBA Associate:" at bounding box center [302, 308] width 357 height 16
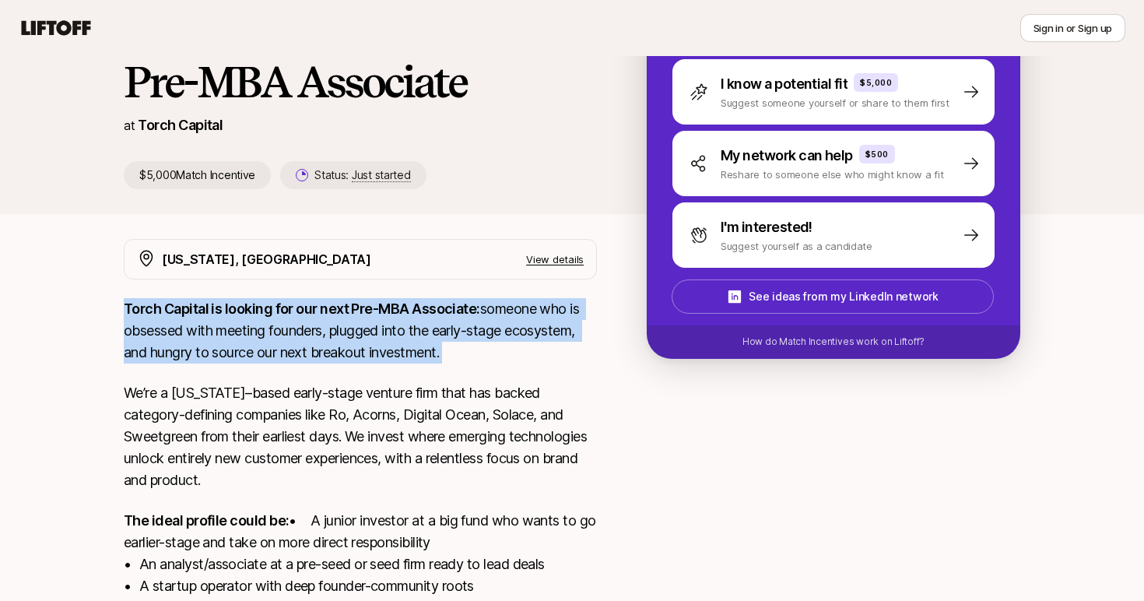
drag, startPoint x: 386, startPoint y: 308, endPoint x: 369, endPoint y: 348, distance: 44.0
click at [372, 334] on p "Torch Capital is looking for our next Pre-MBA Associate: someone who is obsesse…" at bounding box center [360, 330] width 473 height 65
click at [369, 348] on p "Torch Capital is looking for our next Pre-MBA Associate: someone who is obsesse…" at bounding box center [360, 330] width 473 height 65
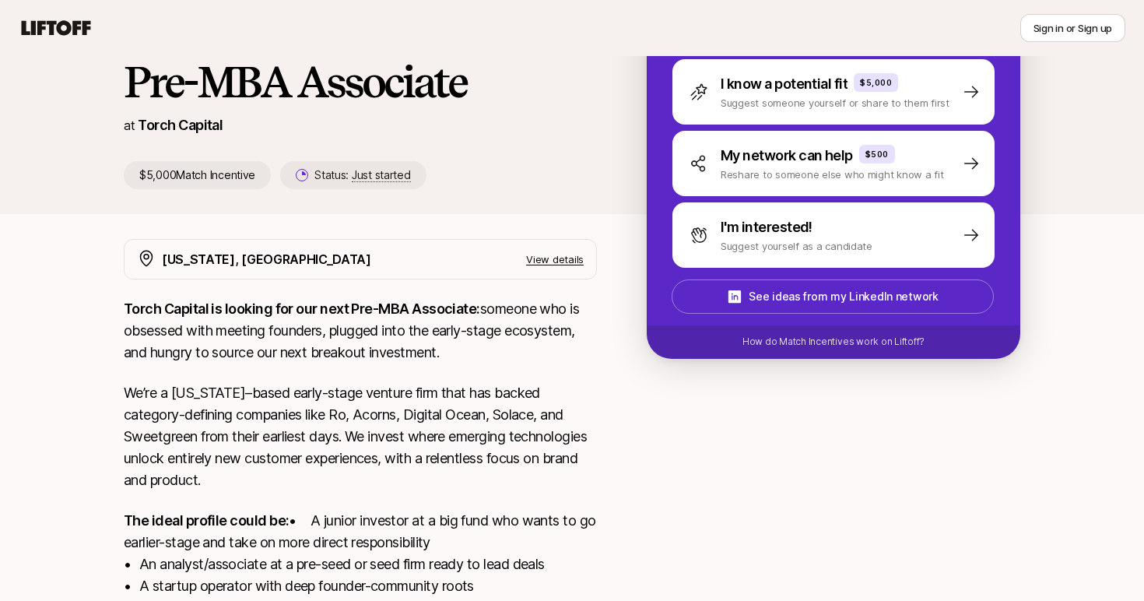
scroll to position [0, 0]
